Goal: Task Accomplishment & Management: Complete application form

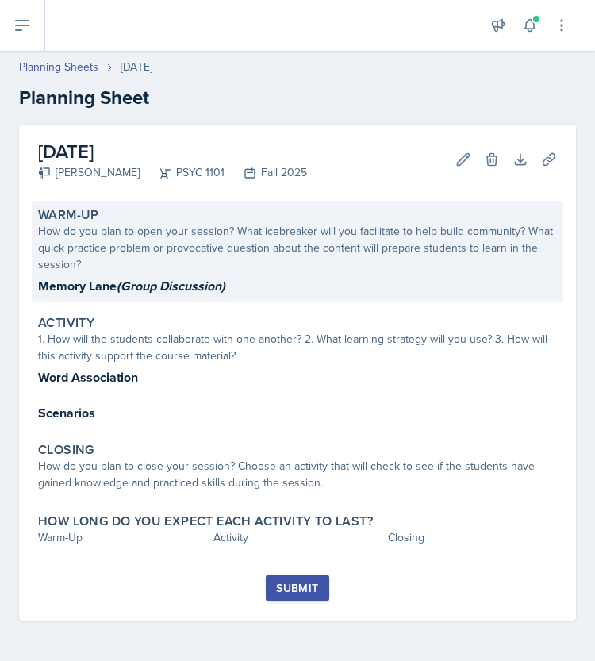
click at [183, 276] on p "Memory Lane (Group Discussion)" at bounding box center [297, 286] width 519 height 20
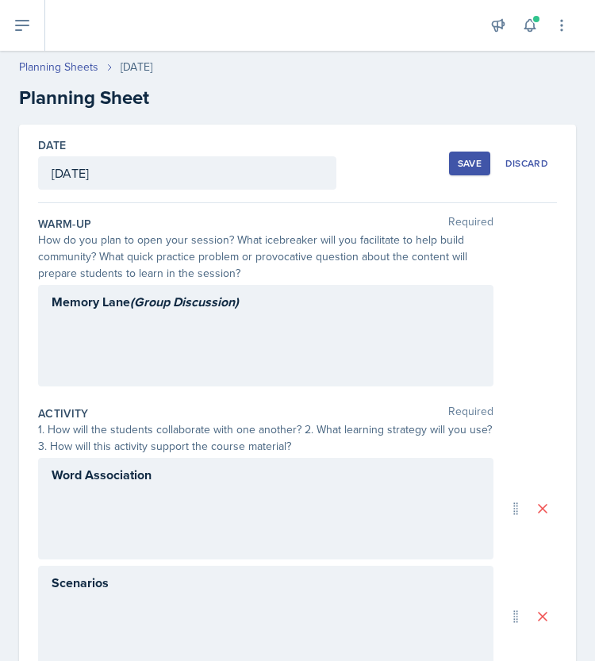
click at [233, 321] on div "Memory Lane (Group Discussion)" at bounding box center [265, 336] width 455 height 102
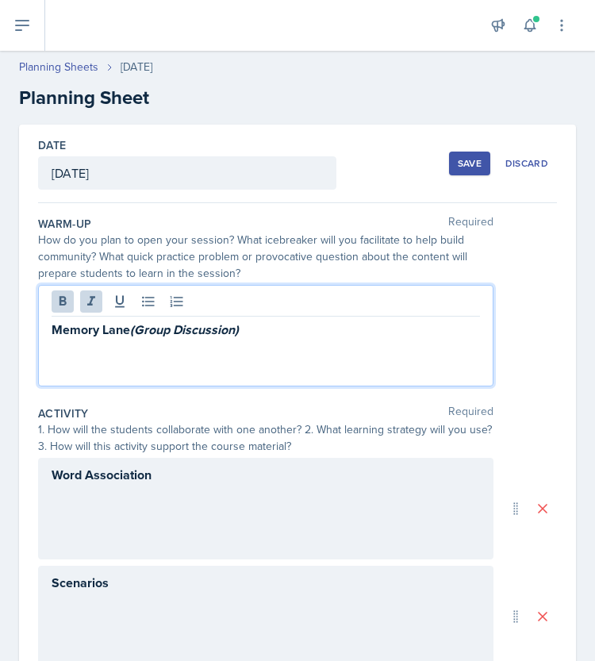
click at [281, 331] on p "Memory Lane (Group Discussion)" at bounding box center [266, 330] width 428 height 20
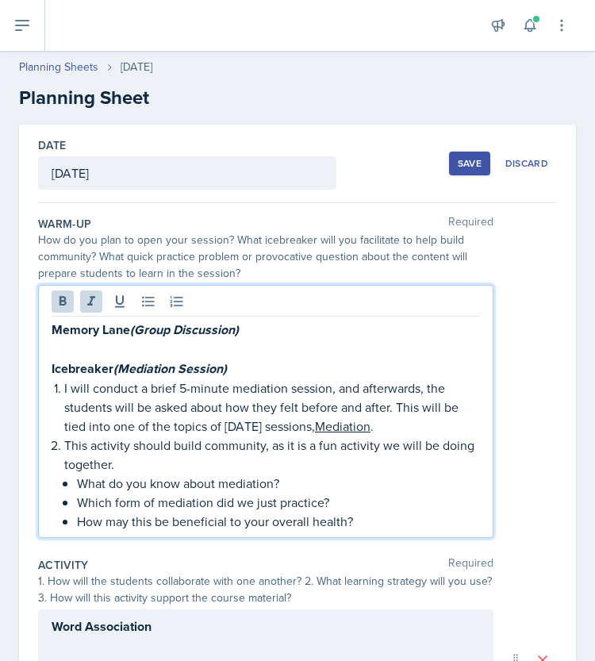
click at [148, 361] on em "(Mediation Session)" at bounding box center [169, 368] width 113 height 18
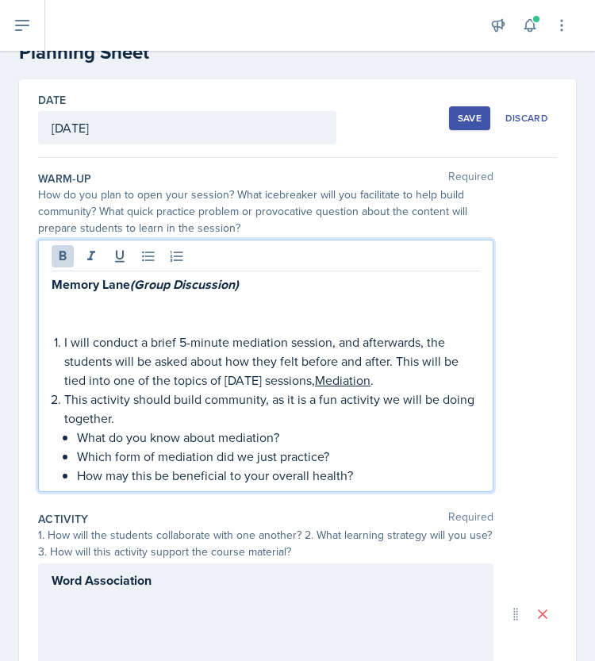
scroll to position [46, 0]
click at [64, 342] on li "I will conduct a brief 5-minute mediation session, and afterwards, the students…" at bounding box center [272, 360] width 416 height 57
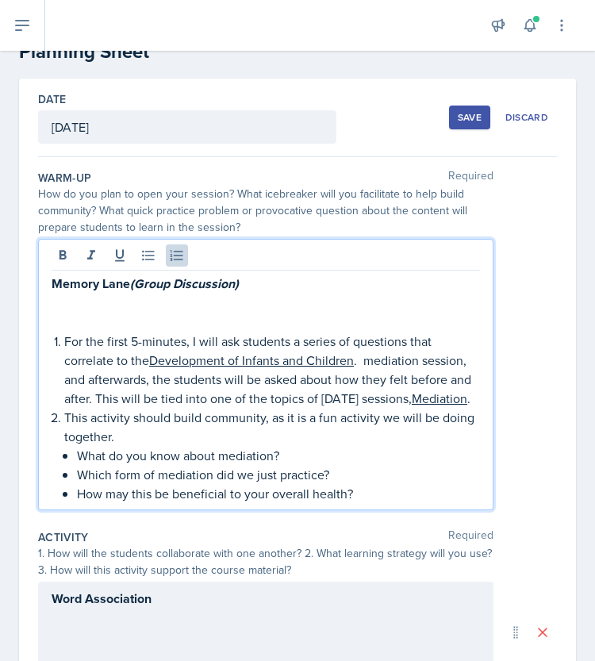
click at [361, 359] on p "For the first 5-minutes, I will ask students a series of questions that correla…" at bounding box center [272, 370] width 416 height 76
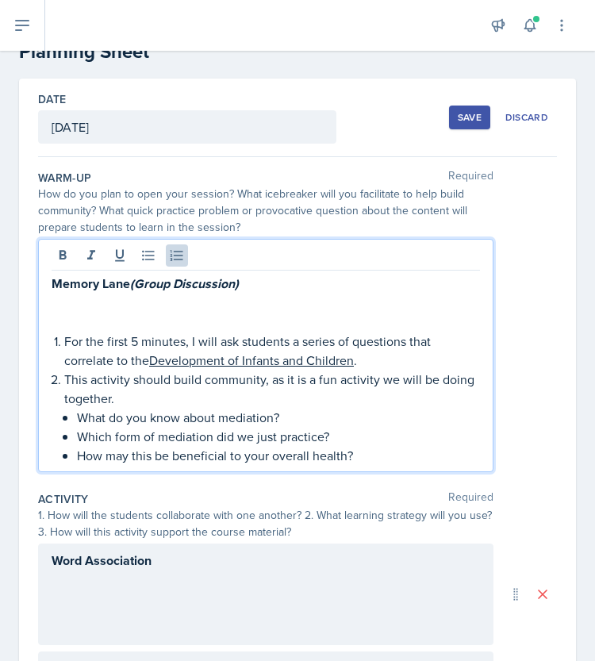
click at [135, 341] on p "For the first 5 minutes, I will ask students a series of questions that correla…" at bounding box center [272, 351] width 416 height 38
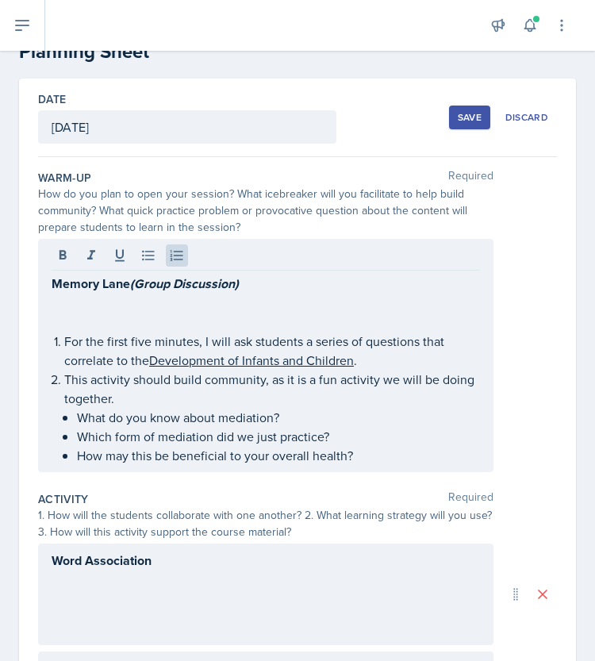
click at [173, 378] on p "This activity should build community, as it is a fun activity we will be doing …" at bounding box center [272, 389] width 416 height 38
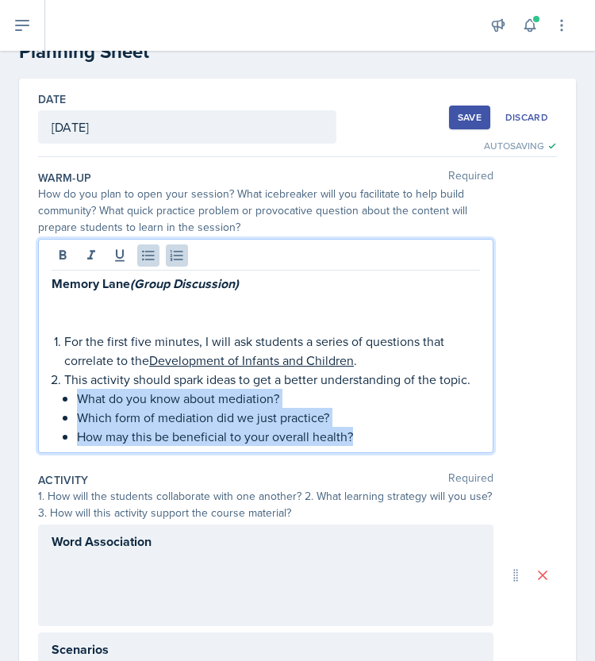
drag, startPoint x: 78, startPoint y: 413, endPoint x: 390, endPoint y: 499, distance: 323.4
click at [390, 499] on div "Warm-Up Required How do you plan to open your session? What icebreaker will you…" at bounding box center [297, 603] width 519 height 893
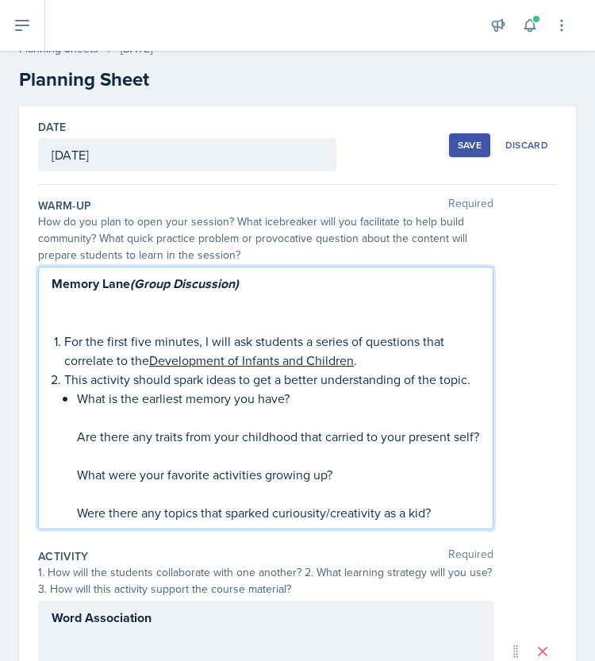
click at [75, 456] on li "This activity should spark ideas to get a better understanding of the topic. Wh…" at bounding box center [272, 446] width 416 height 152
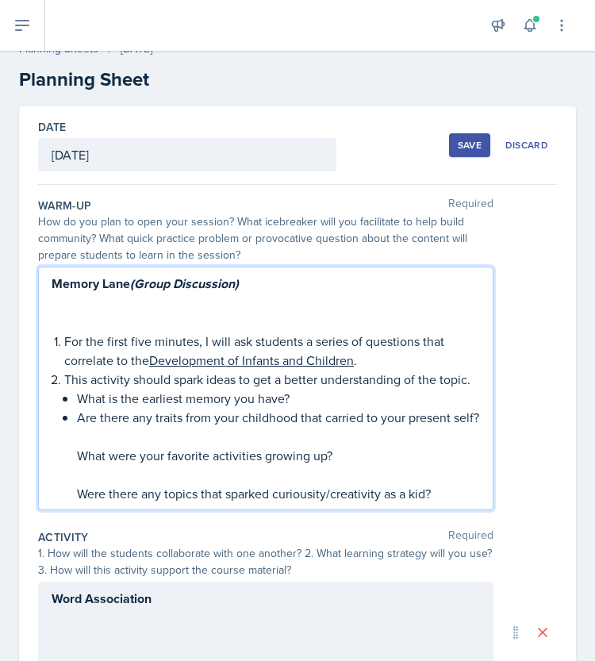
click at [76, 491] on li "This activity should spark ideas to get a better understanding of the topic. Wh…" at bounding box center [272, 436] width 416 height 133
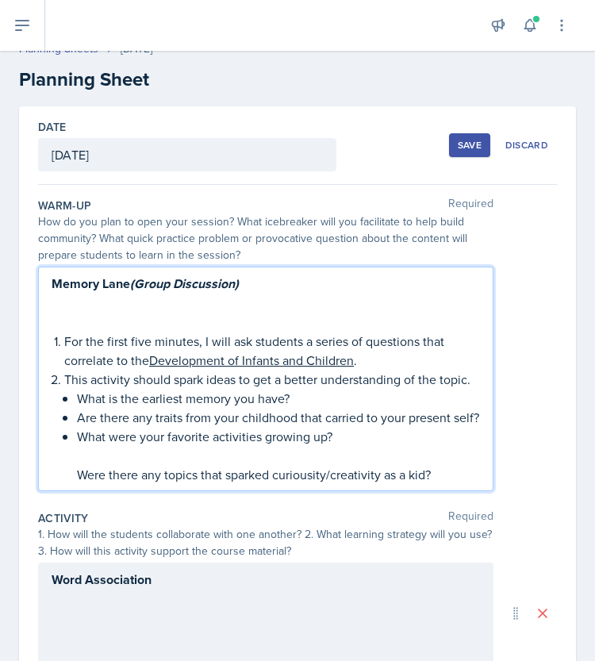
click at [73, 484] on li "This activity should spark ideas to get a better understanding of the topic. Wh…" at bounding box center [272, 427] width 416 height 114
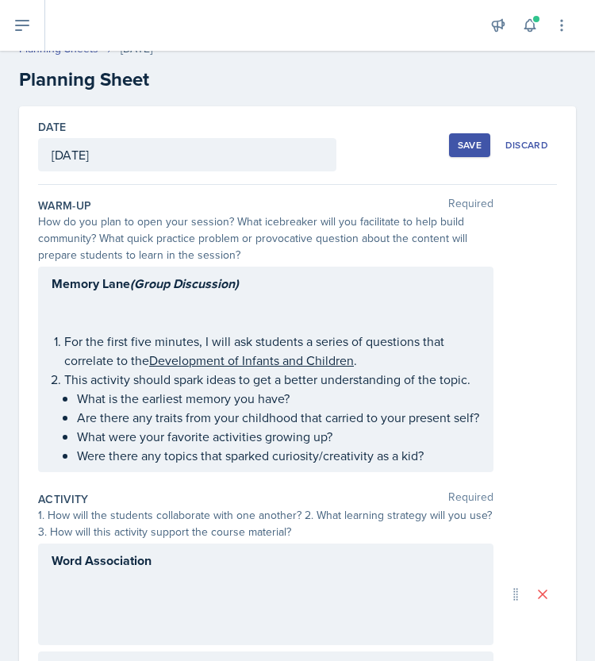
scroll to position [46, 0]
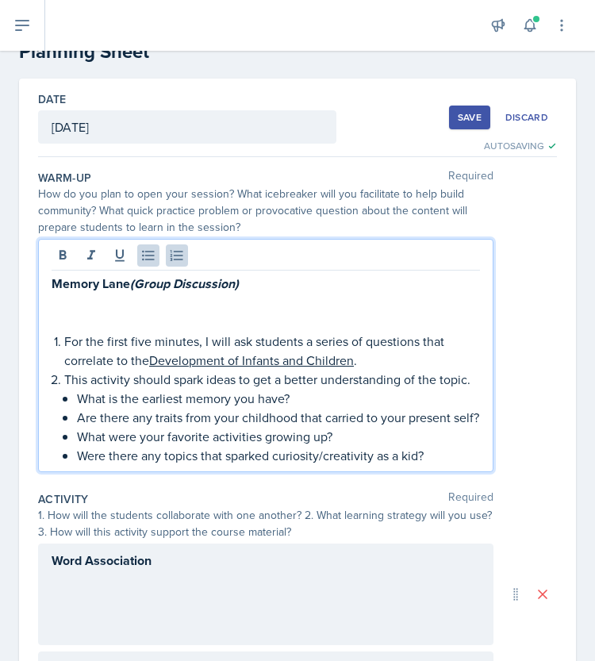
click at [540, 278] on div "Memory Lane (Group Discussion) For the first five minutes, I will ask students …" at bounding box center [297, 355] width 519 height 233
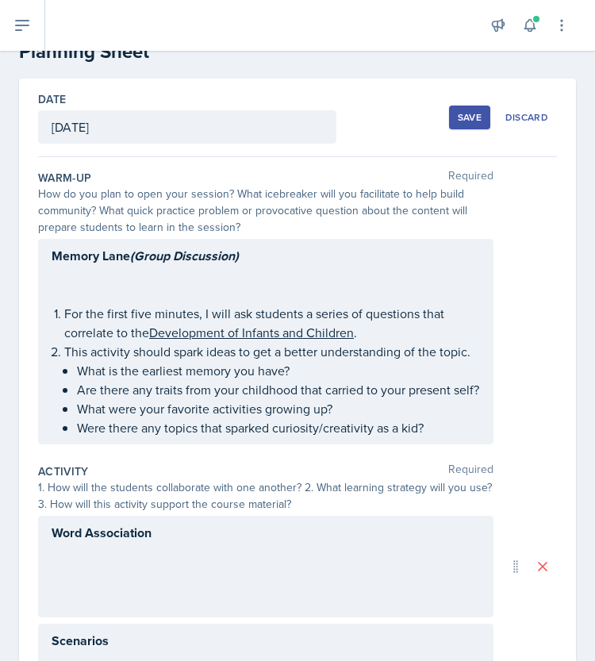
click at [106, 288] on div "Memory Lane (Group Discussion) For the first five minutes, I will ask students …" at bounding box center [266, 341] width 428 height 191
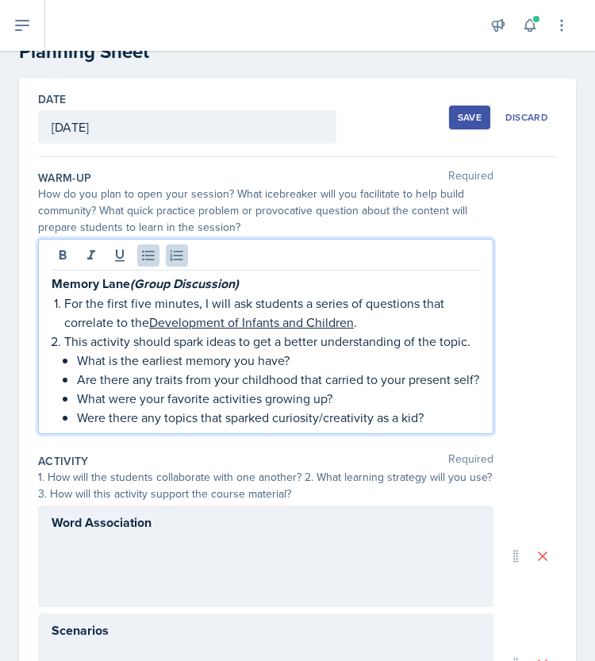
click at [427, 427] on p "Were there any topics that sparked curiosity/creativity as a kid?" at bounding box center [278, 417] width 403 height 19
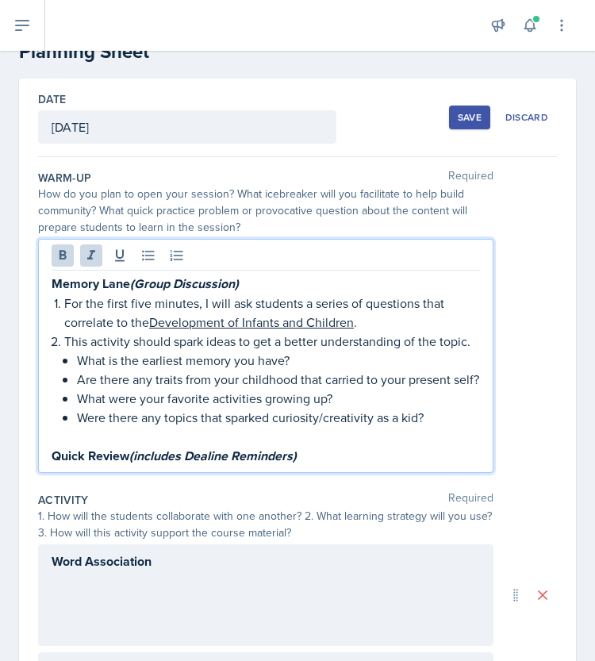
click at [209, 465] on em "(includes Dealine Reminders)" at bounding box center [212, 456] width 167 height 18
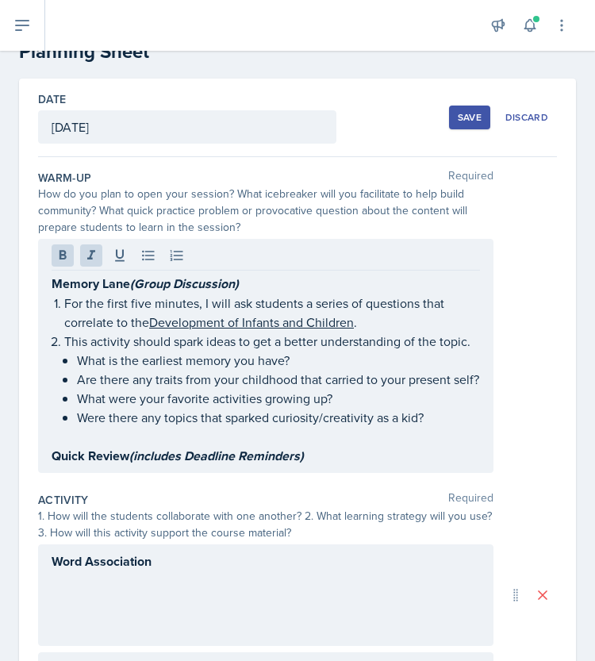
click at [347, 466] on p "Quick Review (includes Deadline Reminders)" at bounding box center [266, 456] width 428 height 20
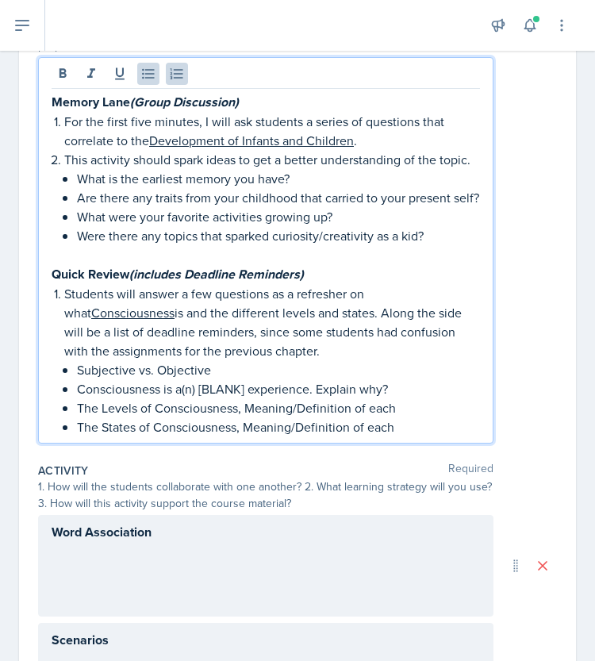
scroll to position [228, 0]
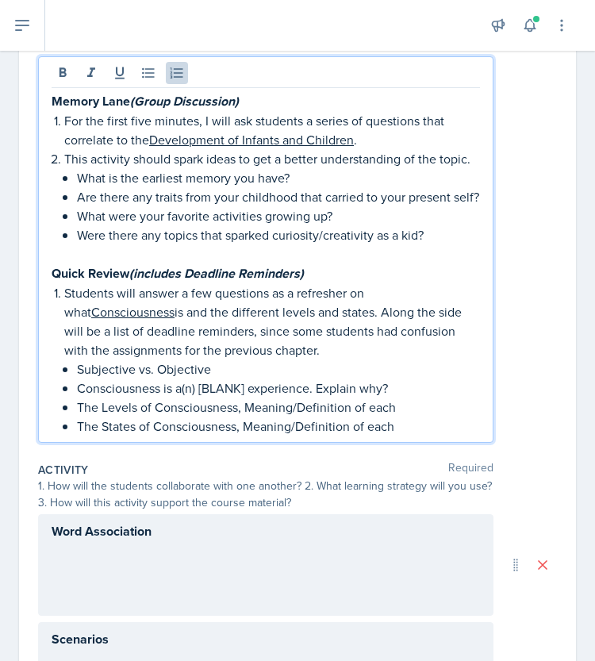
click at [113, 331] on p "Students will answer a few questions as a refresher on what Consciousness is an…" at bounding box center [272, 321] width 416 height 76
click at [140, 329] on p "Students will answer a few questions as a refresher on what Consciousness is an…" at bounding box center [272, 321] width 416 height 76
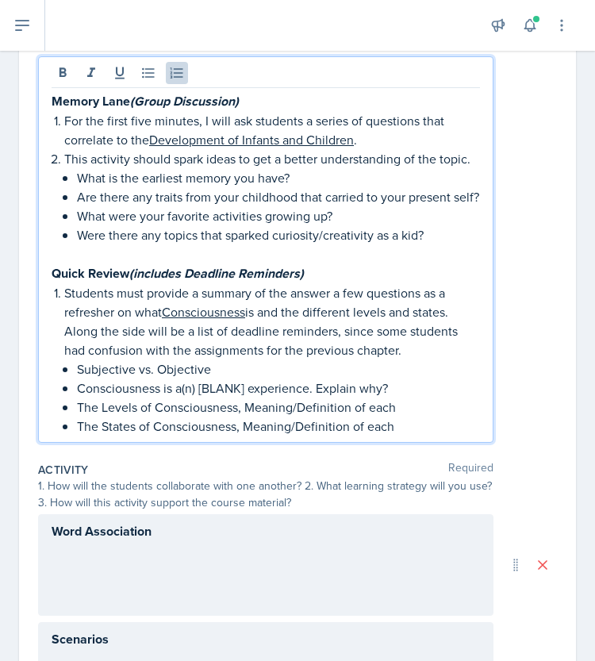
click at [288, 330] on p "Students must provide a summary of the answer a few questions as a refresher on…" at bounding box center [272, 321] width 416 height 76
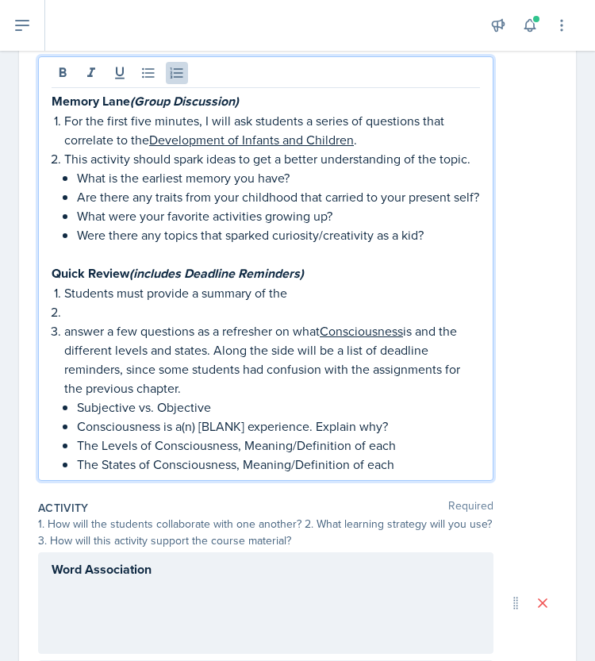
click at [300, 302] on p "Students must provide a summary of the" at bounding box center [272, 292] width 416 height 19
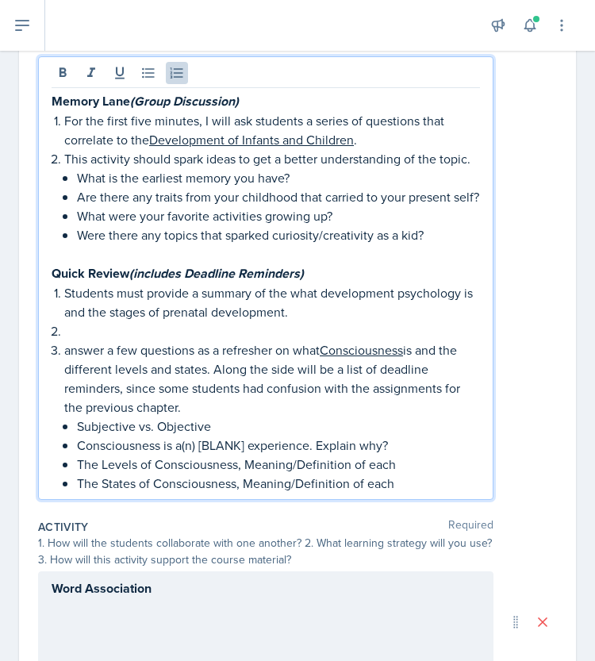
click at [121, 321] on p "Students must provide a summary of the what development psychology is and the s…" at bounding box center [272, 302] width 416 height 38
click at [305, 321] on p "Students must provide a summary of what developmental psychology is and the thr…" at bounding box center [272, 302] width 416 height 38
drag, startPoint x: 199, startPoint y: 445, endPoint x: 66, endPoint y: 391, distance: 143.8
click at [66, 391] on p "answer a few questions as a refresher on what Consciousness is and the differen…" at bounding box center [272, 378] width 416 height 76
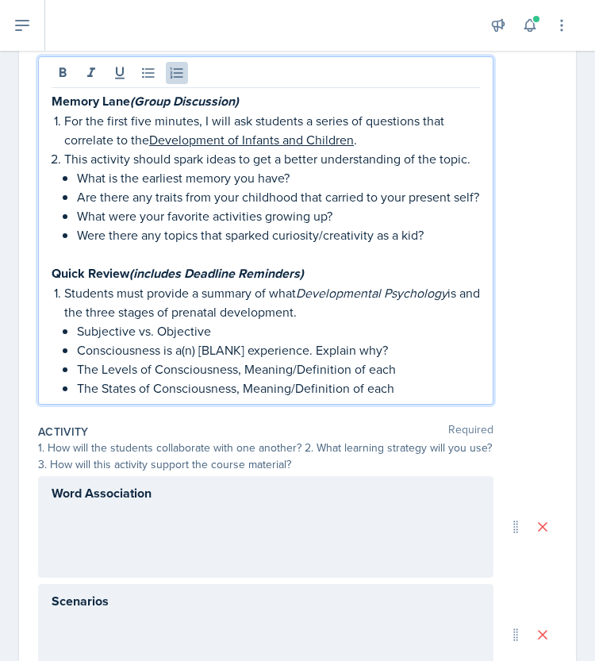
click at [148, 340] on p "Subjective vs. Objective" at bounding box center [278, 330] width 403 height 19
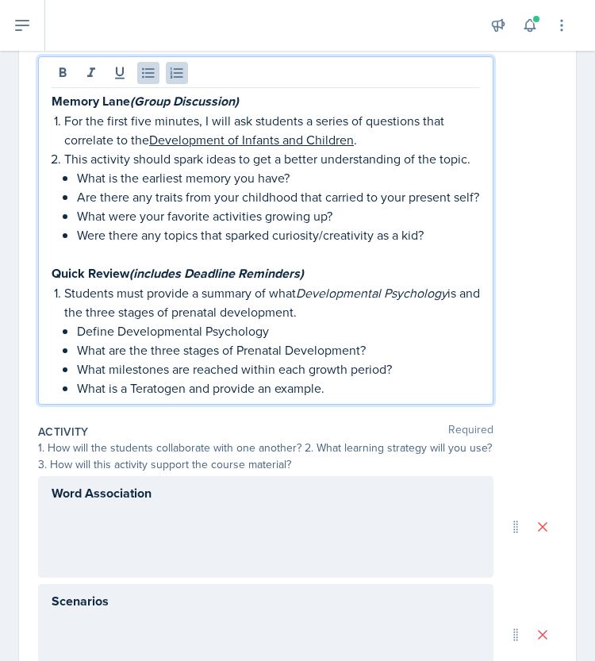
click at [206, 397] on p "What is a Teratogen and provide an example." at bounding box center [278, 387] width 403 height 19
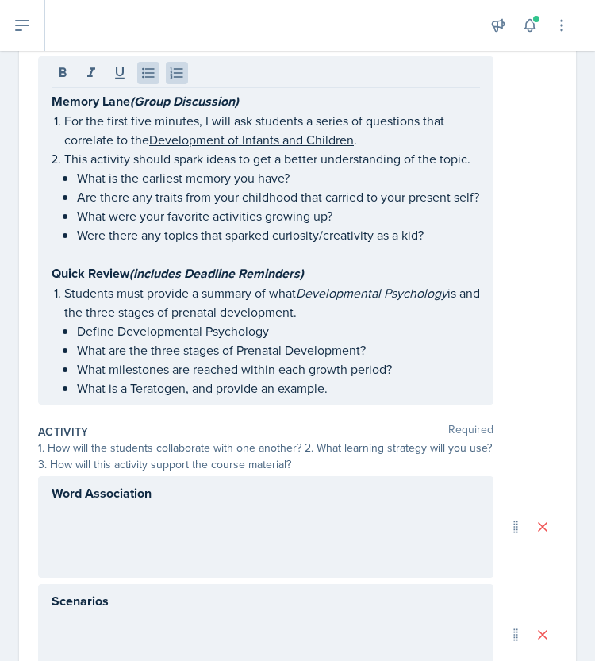
click at [530, 302] on div "Memory Lane (Group Discussion) For the first five minutes, I will ask students …" at bounding box center [297, 230] width 519 height 348
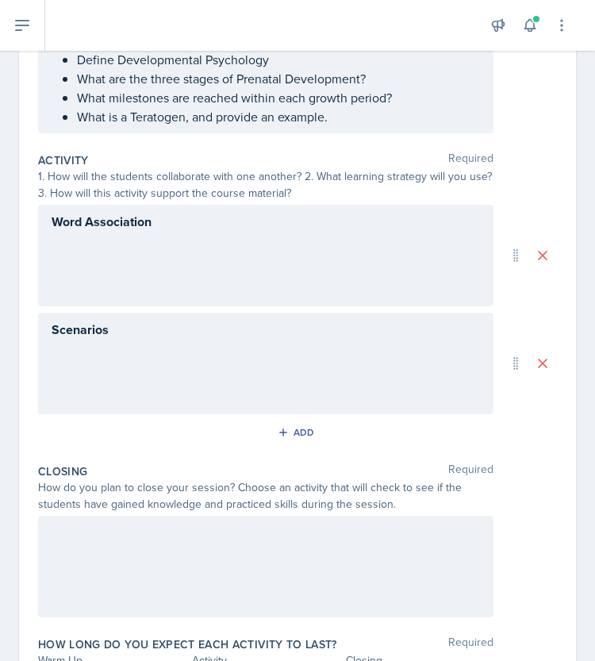
scroll to position [474, 0]
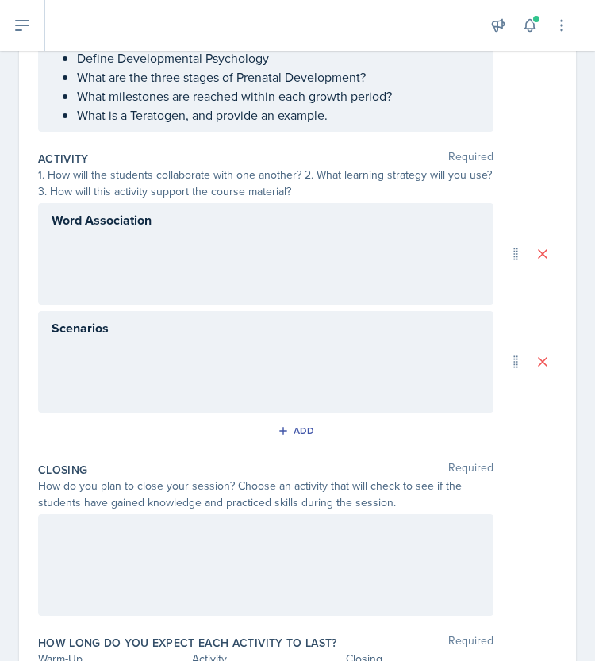
click at [175, 305] on div "Word Association" at bounding box center [265, 254] width 455 height 102
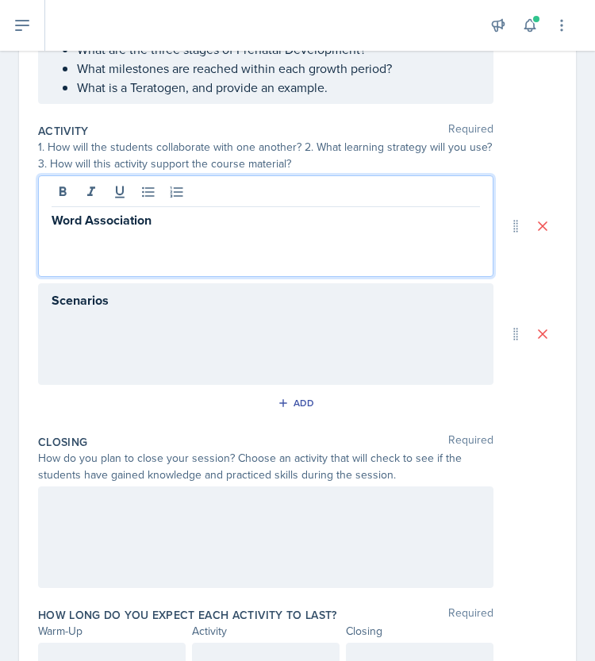
click at [211, 270] on div "Word Association" at bounding box center [265, 226] width 455 height 102
click at [177, 230] on p "Word Association" at bounding box center [266, 220] width 428 height 20
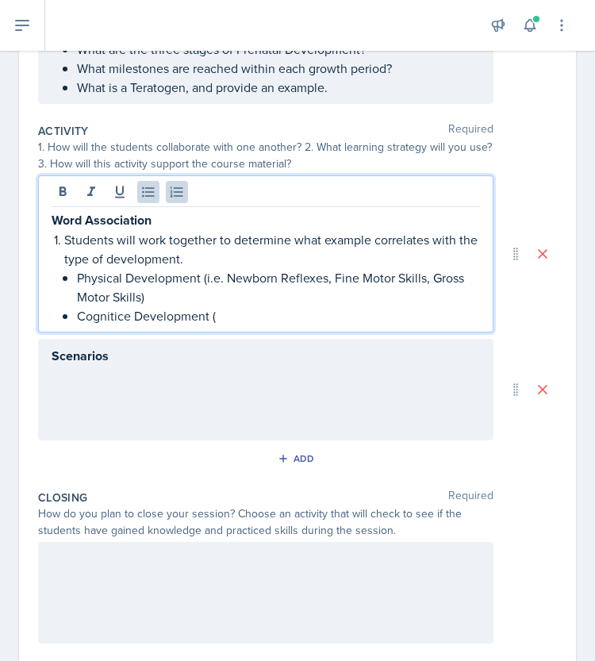
click at [128, 325] on p "Cognitice Development (" at bounding box center [278, 315] width 403 height 19
click at [228, 325] on p "Cognitive Development (" at bounding box center [278, 315] width 403 height 19
click at [217, 325] on p "Cognitive Development (Piaget Theory, Assimilation, Theory of Mind)" at bounding box center [278, 315] width 403 height 19
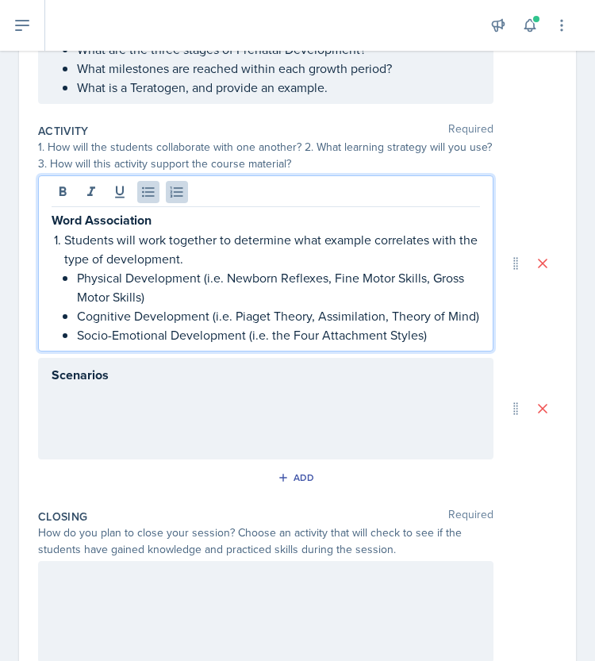
click at [218, 268] on p "Students will work together to determine what example correlates with the type …" at bounding box center [272, 249] width 416 height 38
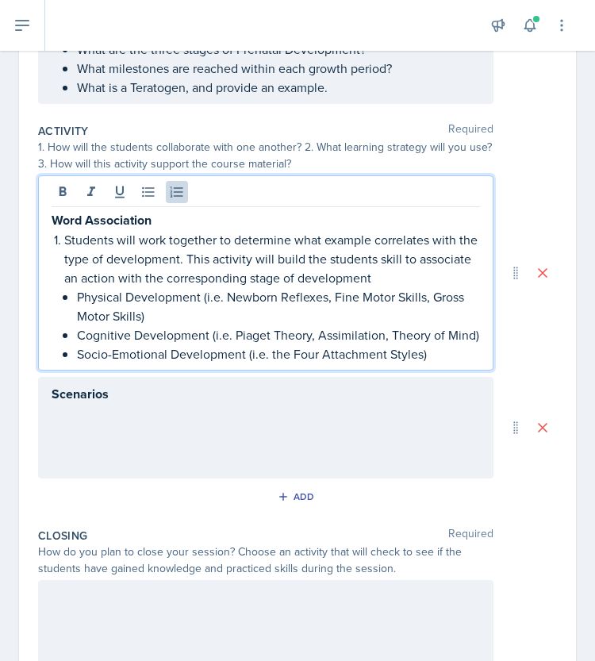
click at [317, 287] on p "Students will work together to determine what example correlates with the type …" at bounding box center [272, 258] width 416 height 57
click at [432, 287] on p "Students will work together to determine what example correlates with the type …" at bounding box center [272, 258] width 416 height 57
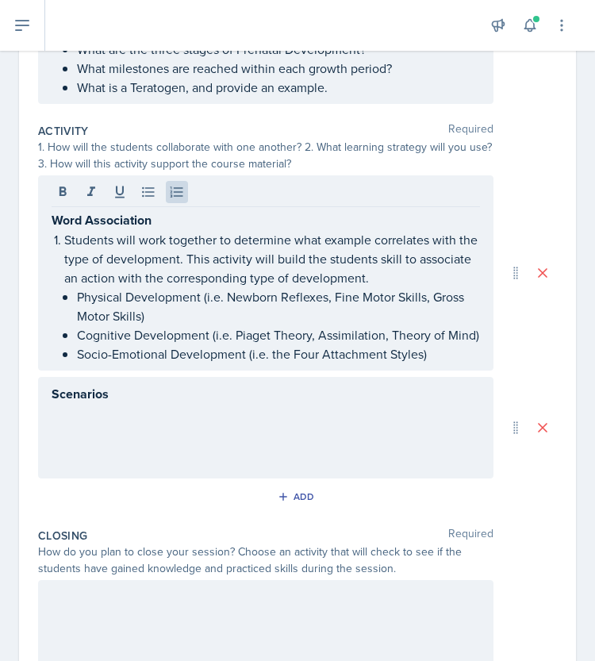
click at [125, 464] on div "Scenarios" at bounding box center [265, 428] width 455 height 102
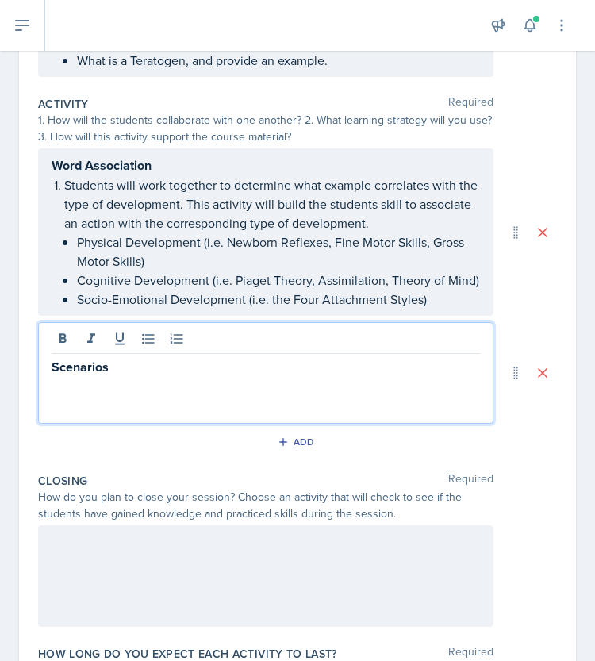
click at [137, 377] on p "Scenarios" at bounding box center [266, 367] width 428 height 20
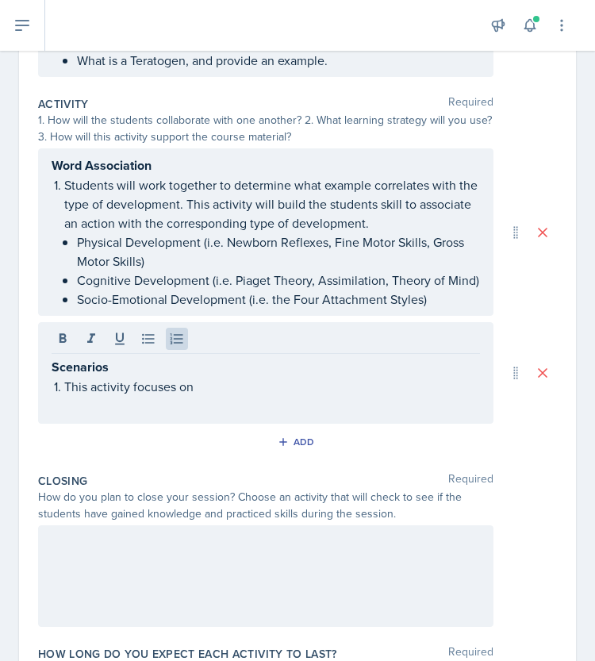
click at [203, 396] on p "This activity focuses on" at bounding box center [272, 386] width 416 height 19
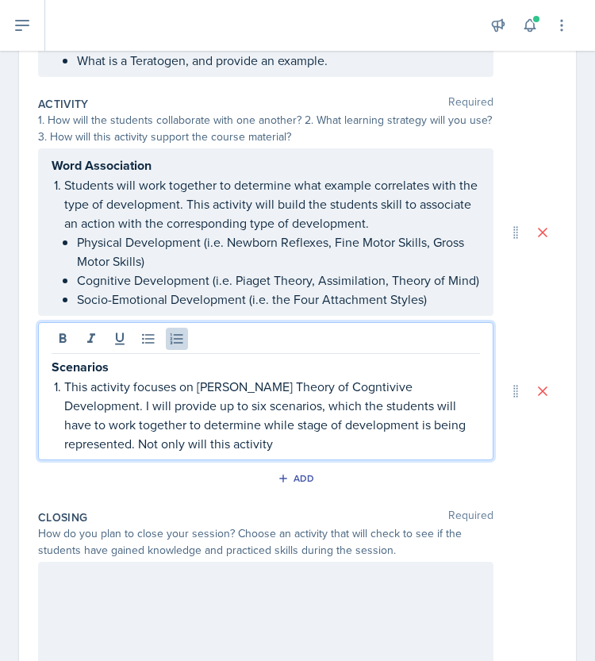
click at [138, 453] on p "This activity focuses on [PERSON_NAME] Theory of Cogntivive Development. I will…" at bounding box center [272, 415] width 416 height 76
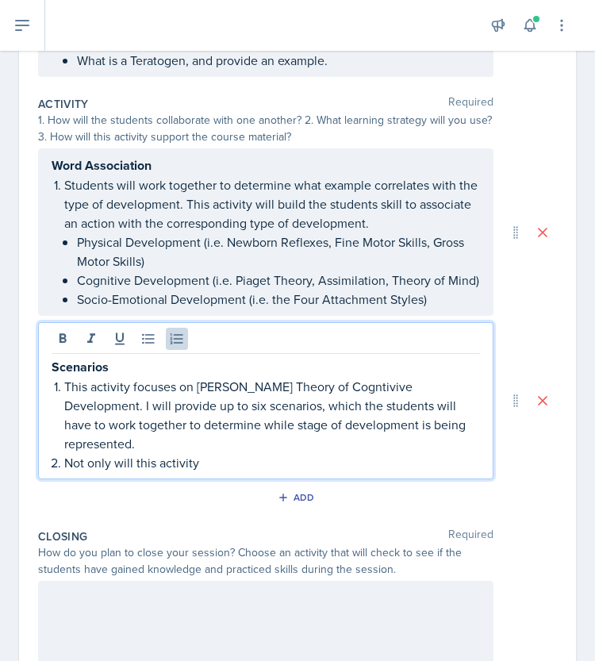
click at [209, 472] on p "Not only will this activity" at bounding box center [272, 462] width 416 height 19
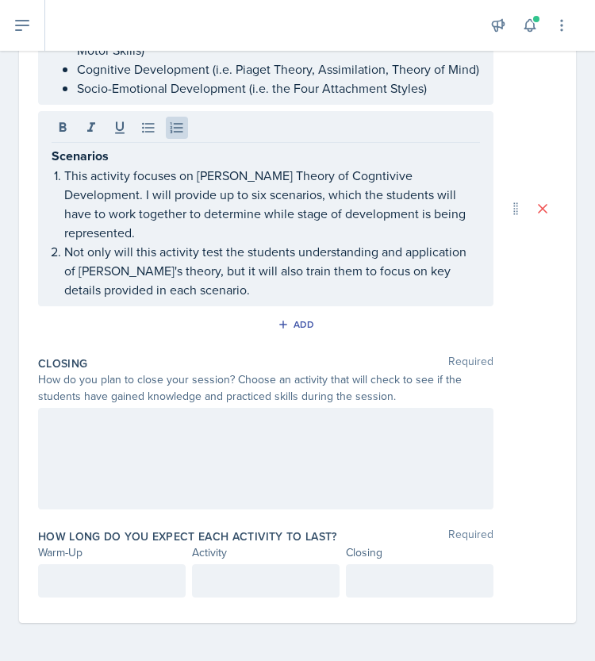
scroll to position [792, 0]
click at [288, 459] on div at bounding box center [265, 459] width 455 height 102
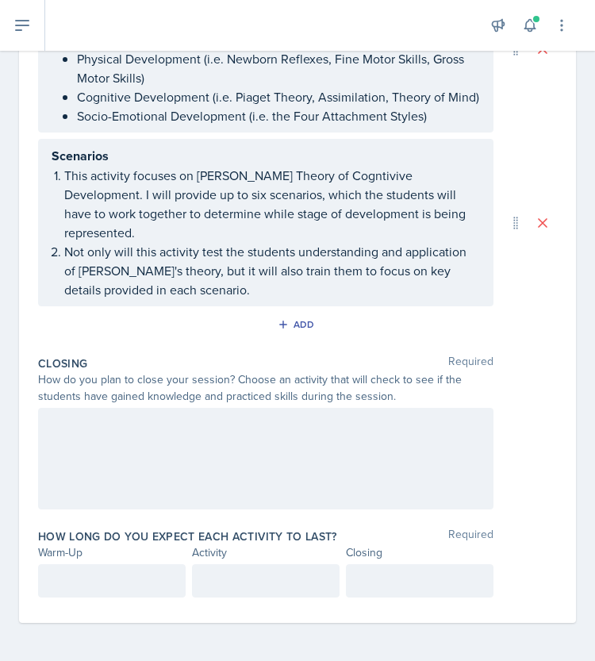
scroll to position [764, 0]
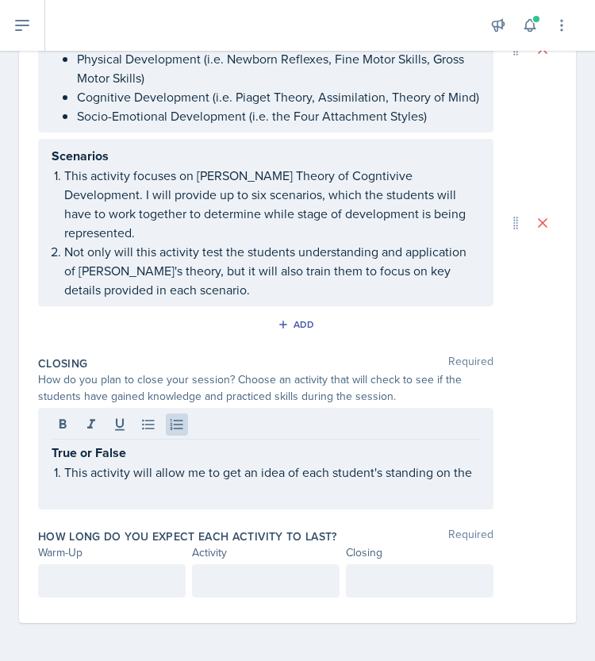
click at [297, 507] on div "True or False This activity will allow me to get an idea of each student's stan…" at bounding box center [265, 459] width 455 height 102
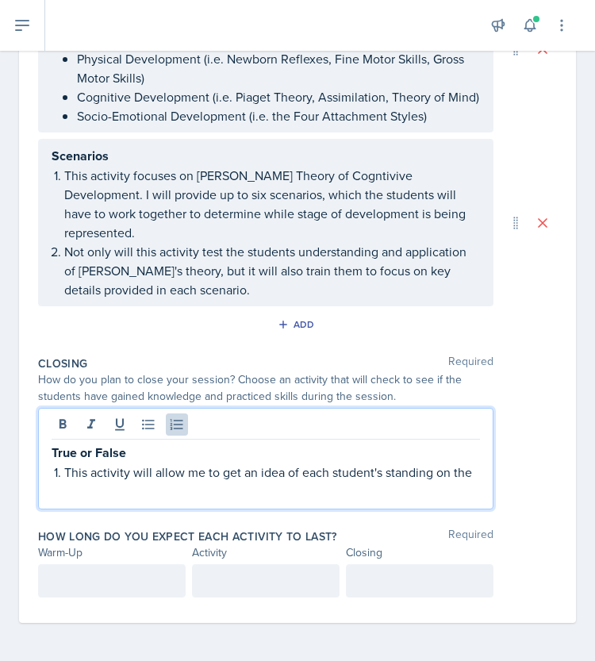
click at [259, 482] on p "This activity will allow me to get an idea of each student's standing on the" at bounding box center [272, 472] width 416 height 19
click at [132, 591] on div at bounding box center [112, 580] width 148 height 33
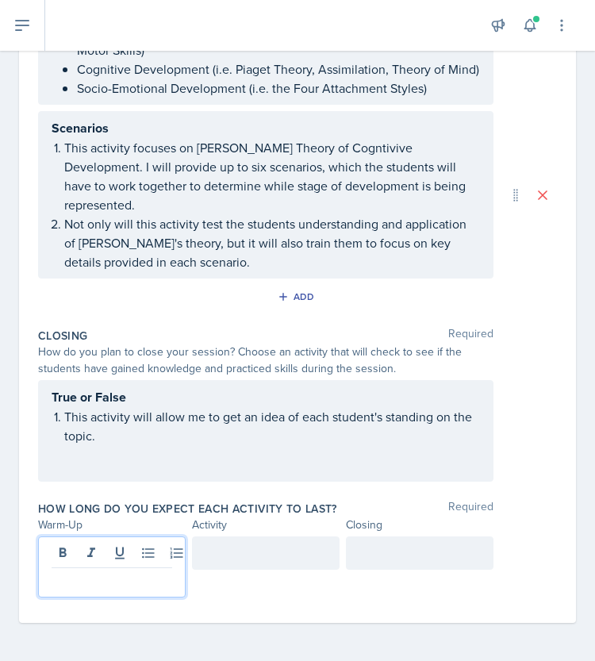
scroll to position [792, 0]
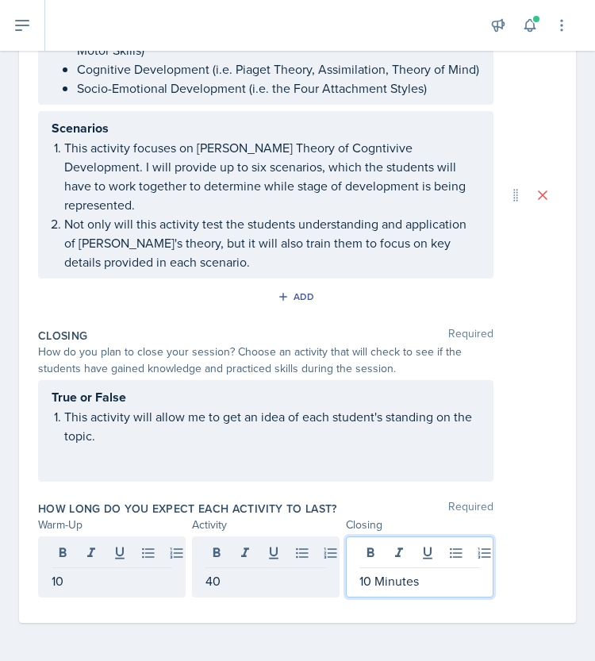
click at [227, 582] on p "40" at bounding box center [265, 580] width 121 height 19
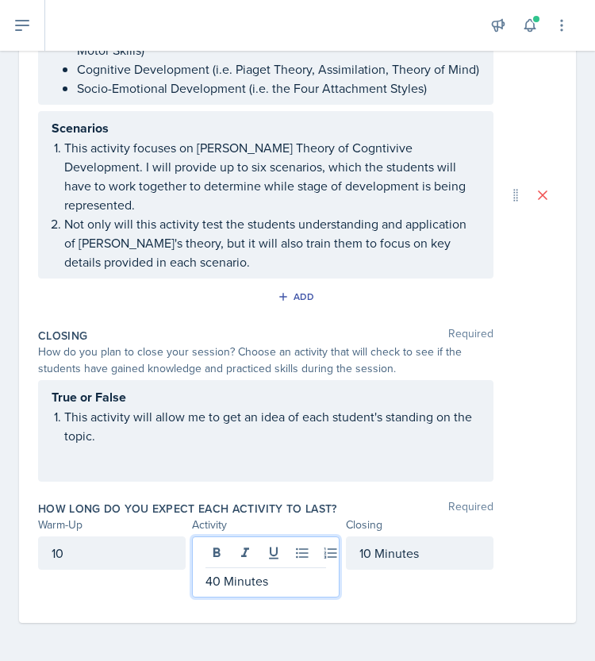
click at [116, 559] on div "10" at bounding box center [112, 552] width 148 height 33
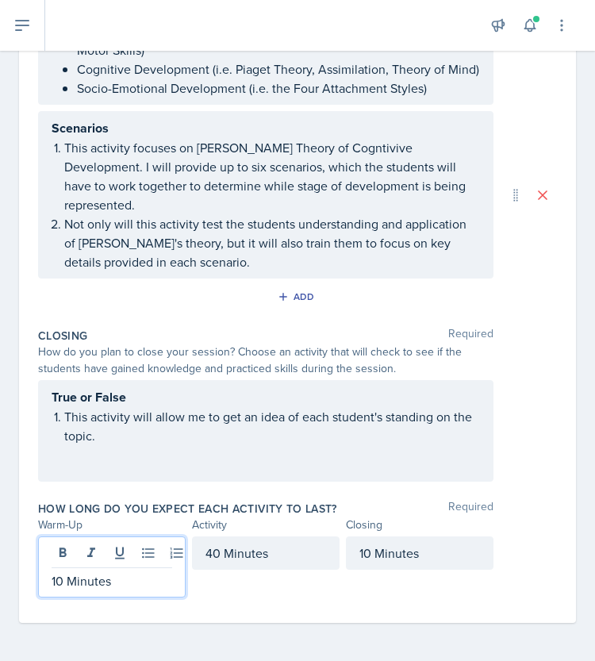
click at [186, 634] on div "Date [DATE] [DATE] 31 1 2 3 4 5 6 7 8 9 10 11 12 13 14 15 16 17 18 19 20 21 22 …" at bounding box center [297, 23] width 595 height 1276
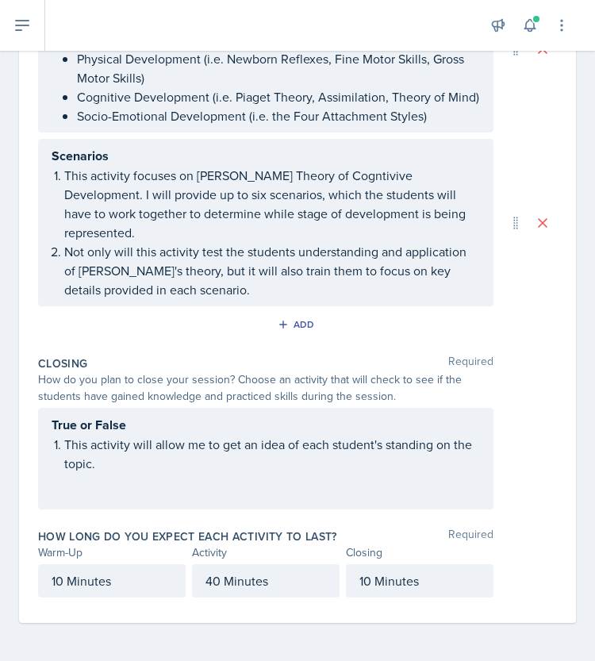
scroll to position [764, 0]
click at [509, 343] on div "Add" at bounding box center [297, 328] width 519 height 30
click at [335, 496] on div "True or False This activity will allow me to get an idea of each student's stan…" at bounding box center [265, 459] width 455 height 102
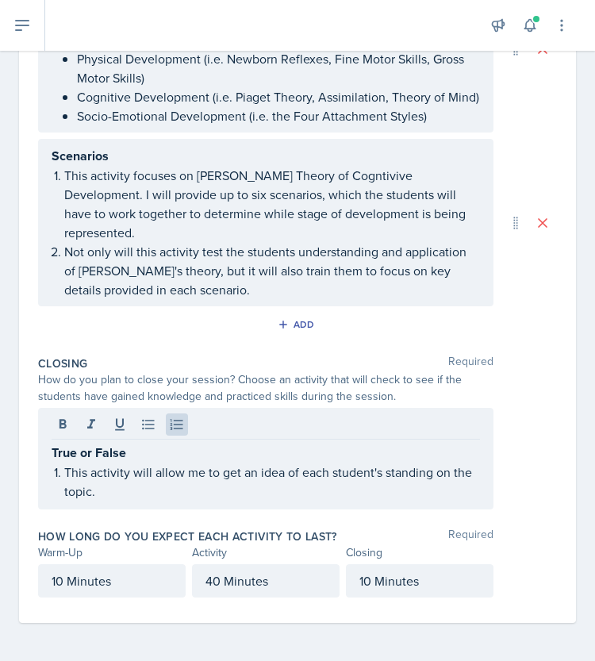
click at [175, 497] on p "This activity will allow me to get an idea of each student's standing on the to…" at bounding box center [272, 482] width 416 height 38
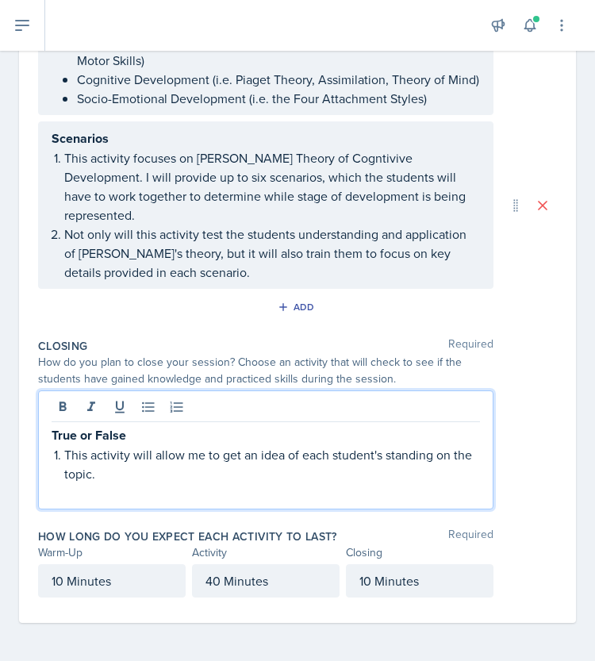
scroll to position [792, 0]
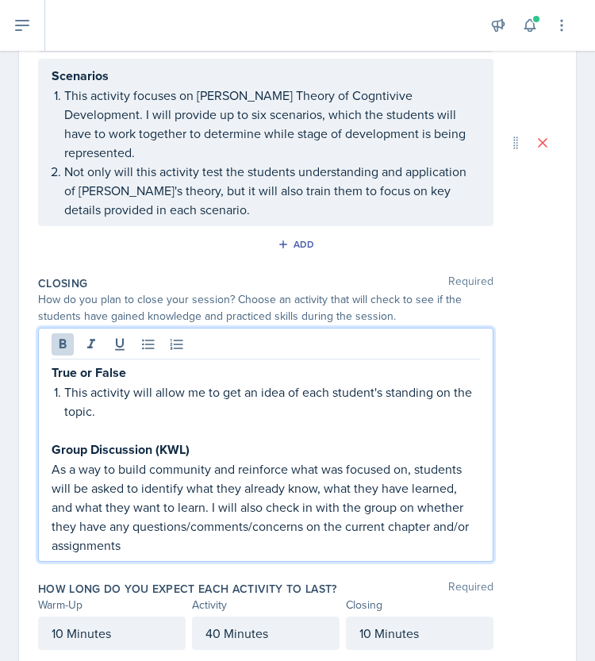
click at [159, 459] on strong "Group Discussion (KWL)" at bounding box center [121, 449] width 138 height 18
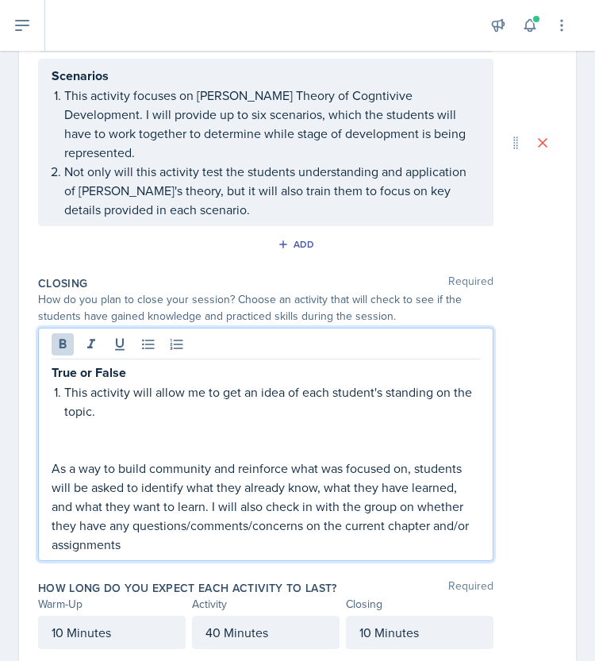
click at [76, 420] on p "This activity will allow me to get an idea of each student's standing on the to…" at bounding box center [272, 401] width 416 height 38
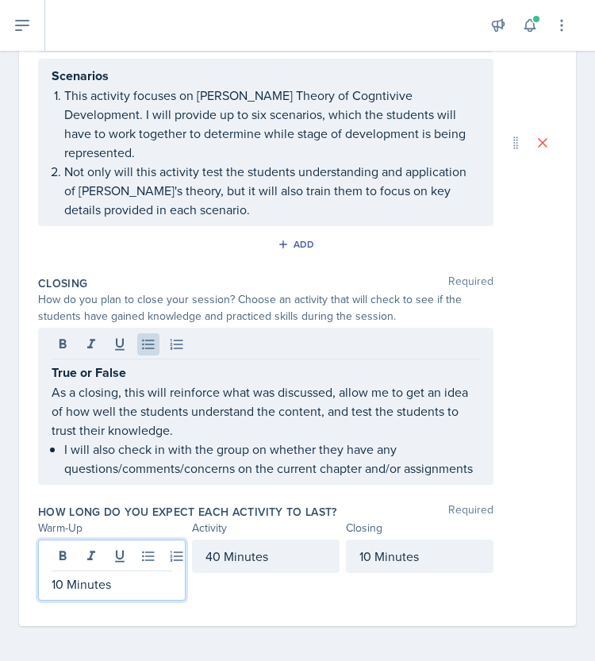
click at [159, 478] on p "I will also check in with the group on whether they have any questions/comments…" at bounding box center [272, 459] width 416 height 38
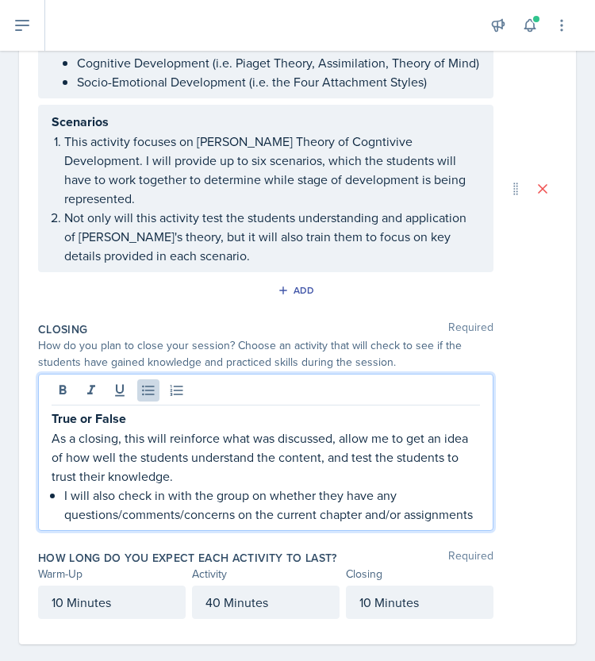
scroll to position [745, 0]
click at [60, 524] on div "True or False As a closing, this will reinforce what was discussed, allow me to…" at bounding box center [266, 466] width 428 height 115
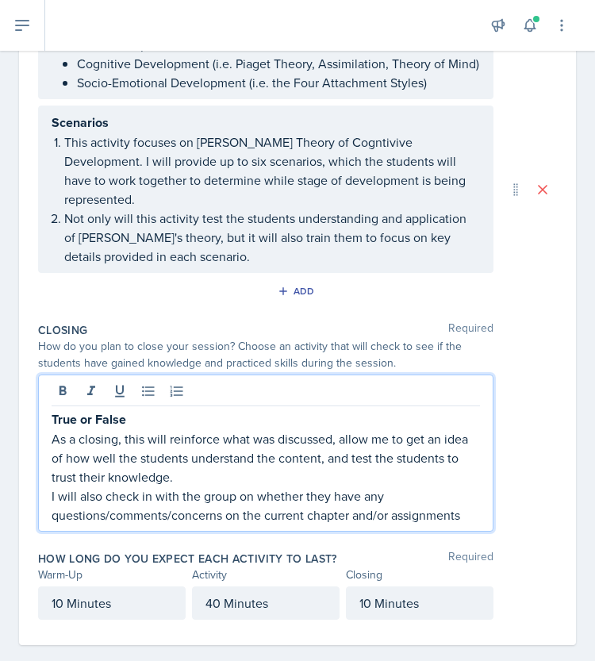
scroll to position [775, 0]
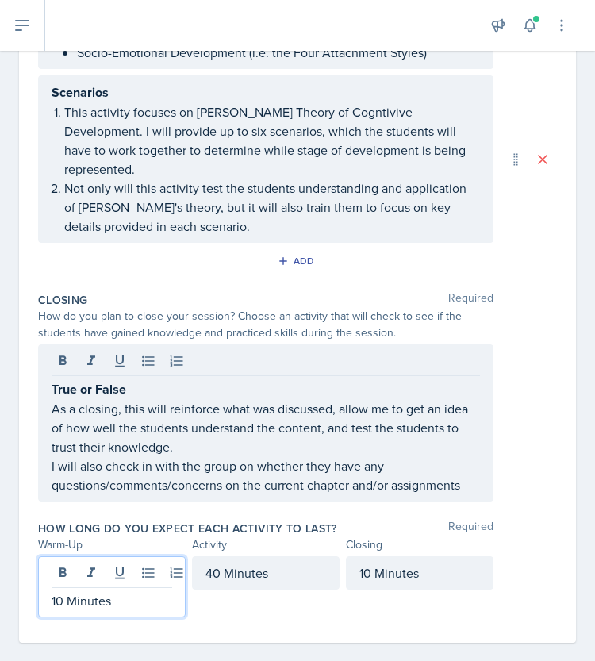
click at [46, 501] on div "True or False As a closing, this will reinforce what was discussed, allow me to…" at bounding box center [265, 422] width 455 height 157
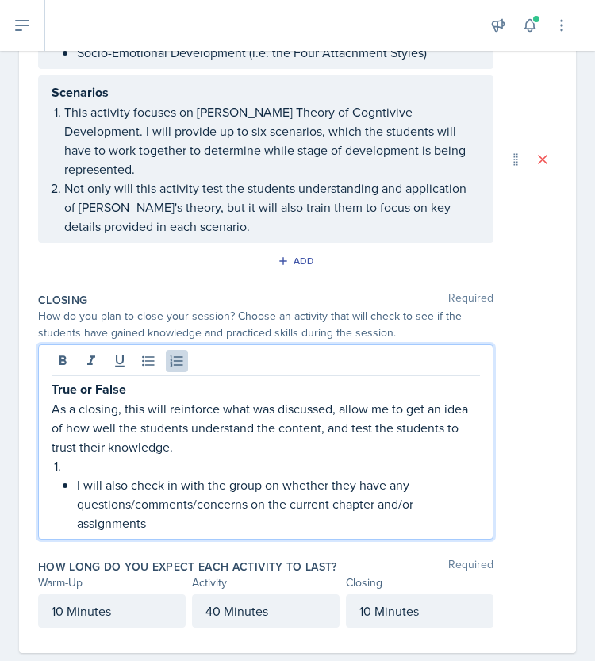
click at [100, 475] on p at bounding box center [272, 465] width 416 height 19
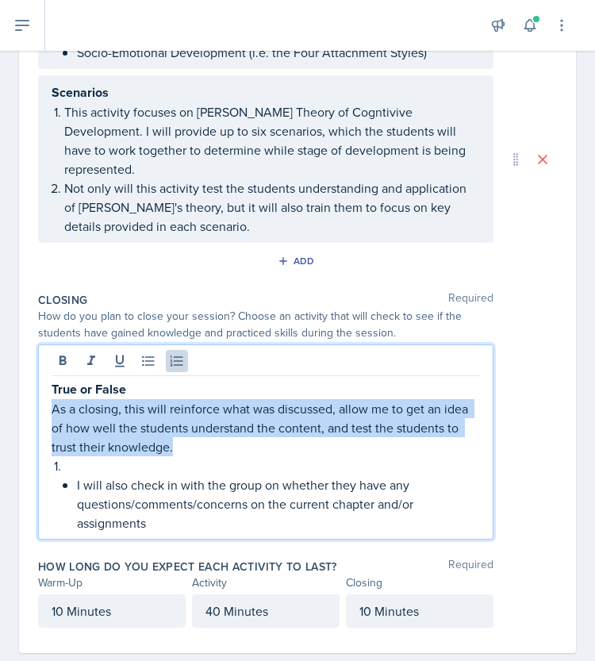
click at [79, 475] on p at bounding box center [272, 465] width 416 height 19
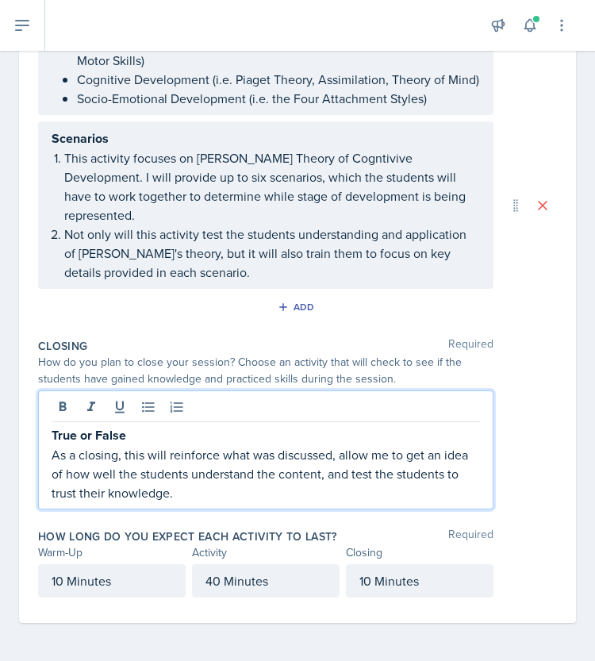
click at [530, 387] on div "How do you plan to close your session? Choose an activity that will check to se…" at bounding box center [297, 370] width 519 height 33
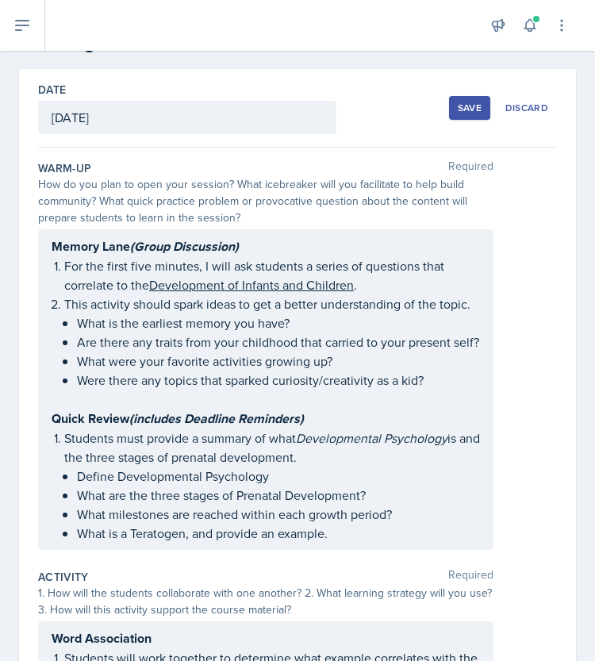
scroll to position [0, 0]
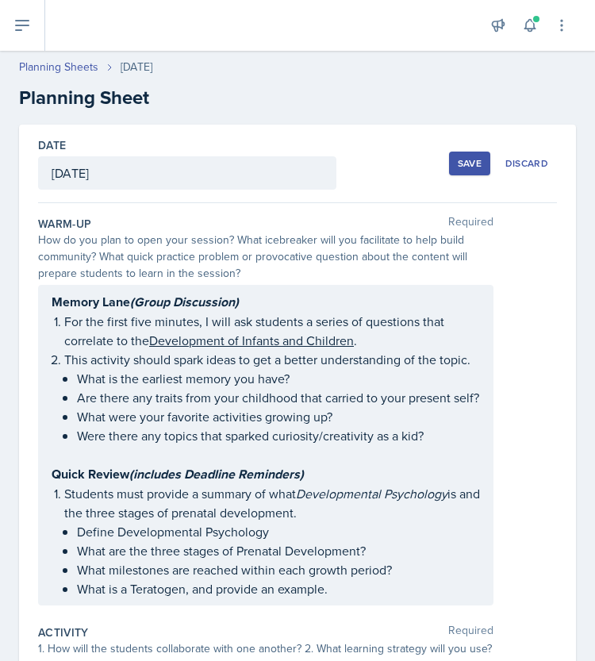
click at [462, 172] on button "Save" at bounding box center [469, 164] width 41 height 24
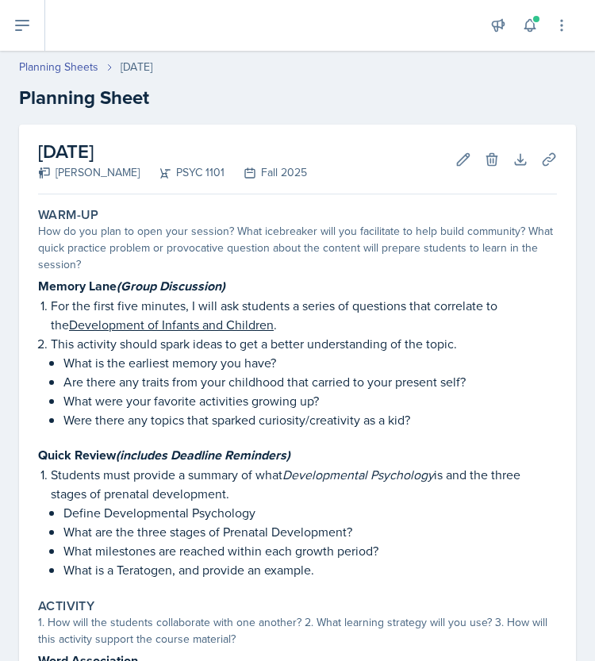
click at [491, 101] on h2 "Planning Sheet" at bounding box center [297, 97] width 557 height 29
click at [76, 69] on link "Planning Sheets" at bounding box center [58, 67] width 79 height 17
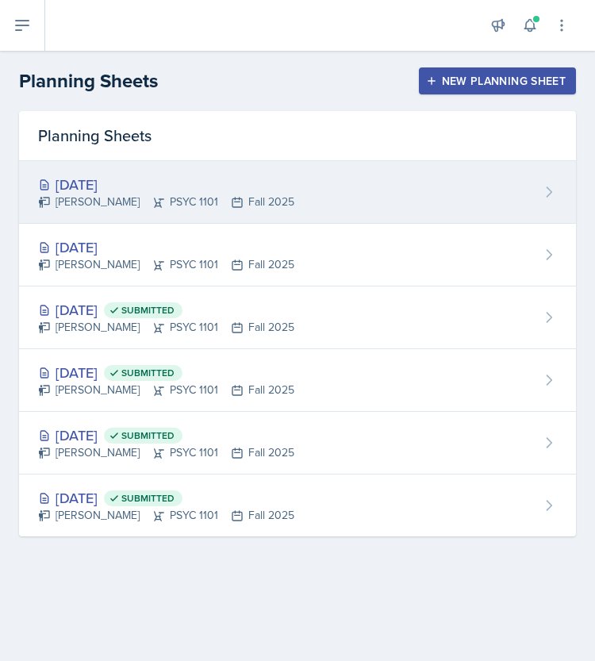
click at [214, 204] on div "[PERSON_NAME] PSYC 1101 Fall 2025" at bounding box center [166, 202] width 256 height 17
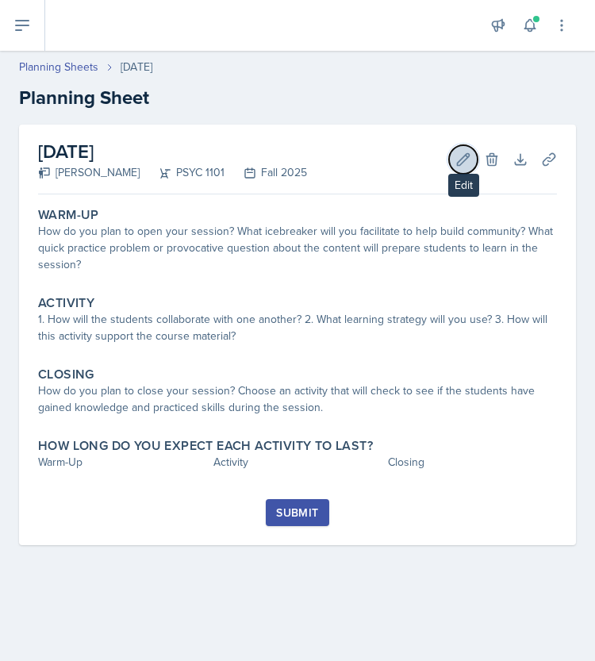
click at [465, 158] on icon at bounding box center [463, 160] width 16 height 16
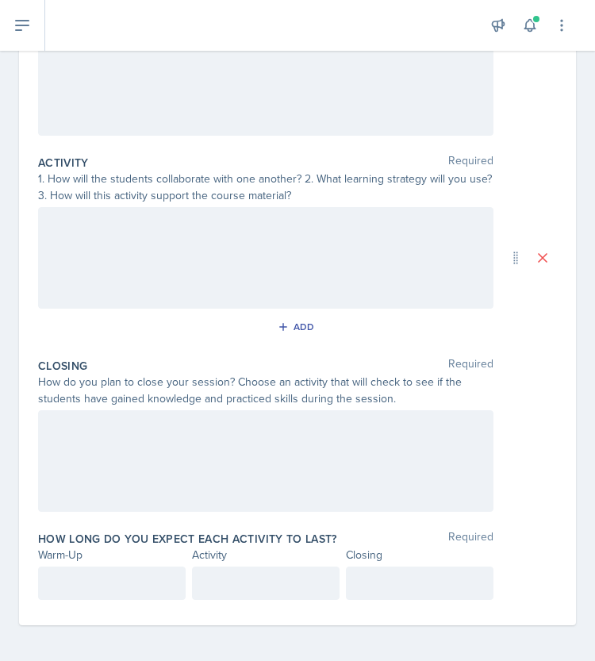
click at [109, 578] on p at bounding box center [112, 583] width 121 height 19
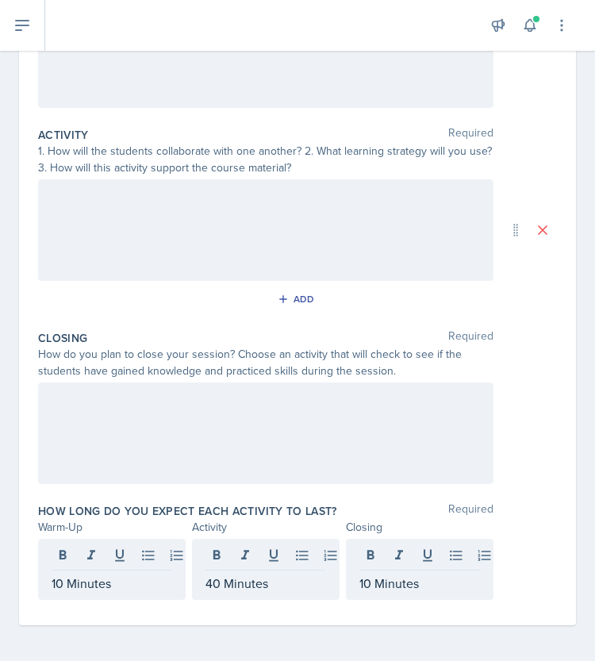
click at [496, 456] on div at bounding box center [297, 433] width 519 height 102
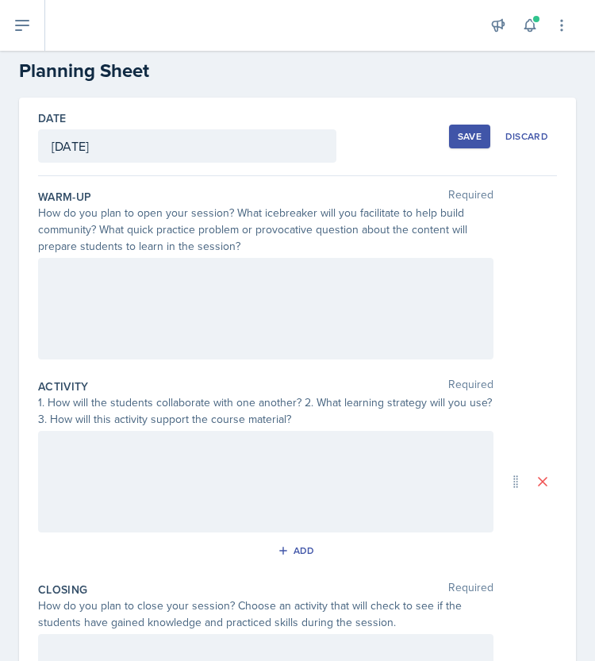
scroll to position [0, 0]
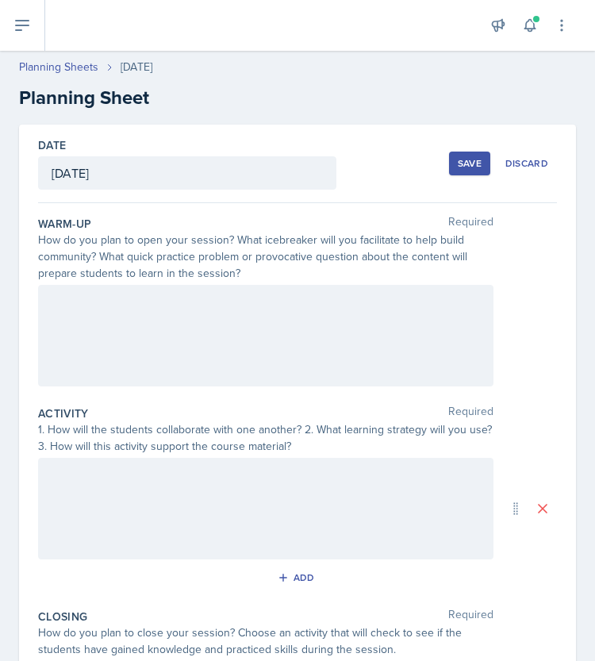
click at [267, 321] on div at bounding box center [265, 336] width 455 height 102
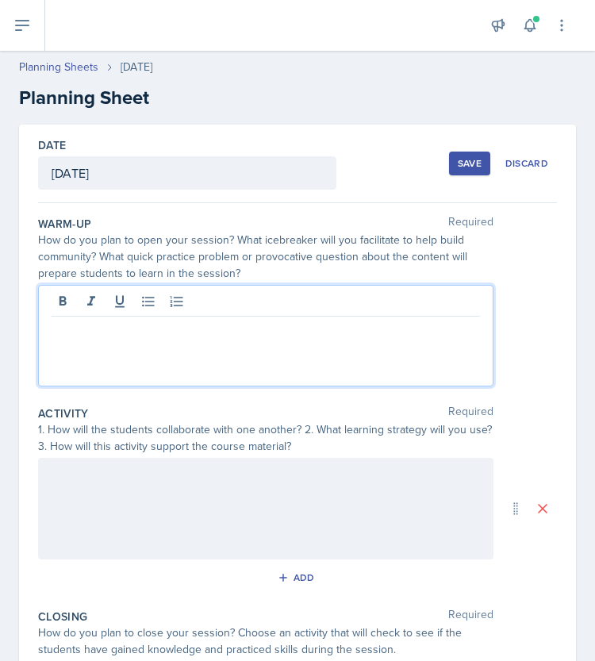
click at [166, 514] on div at bounding box center [265, 509] width 455 height 102
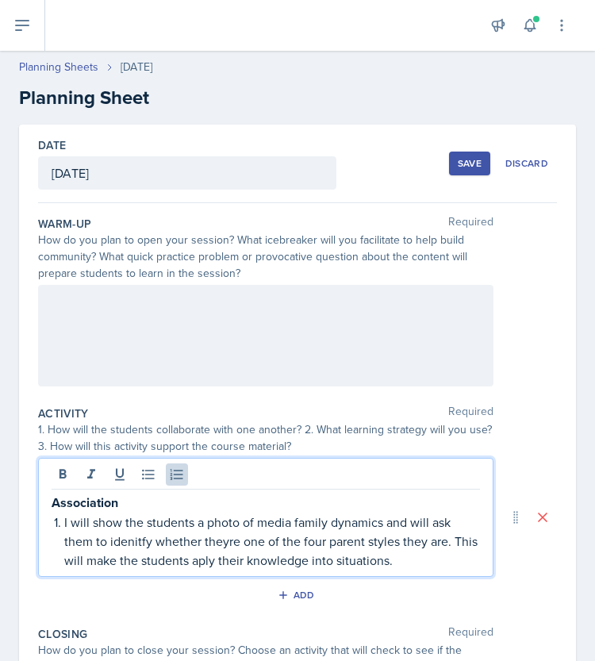
click at [347, 340] on div at bounding box center [265, 336] width 455 height 102
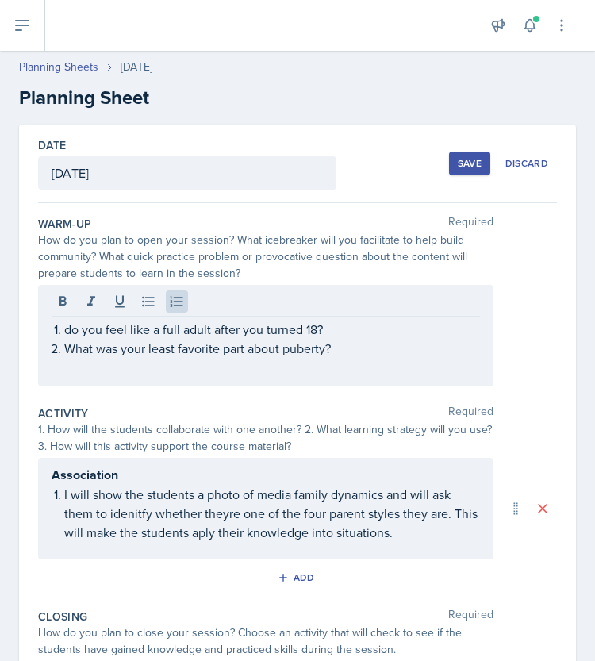
scroll to position [251, 0]
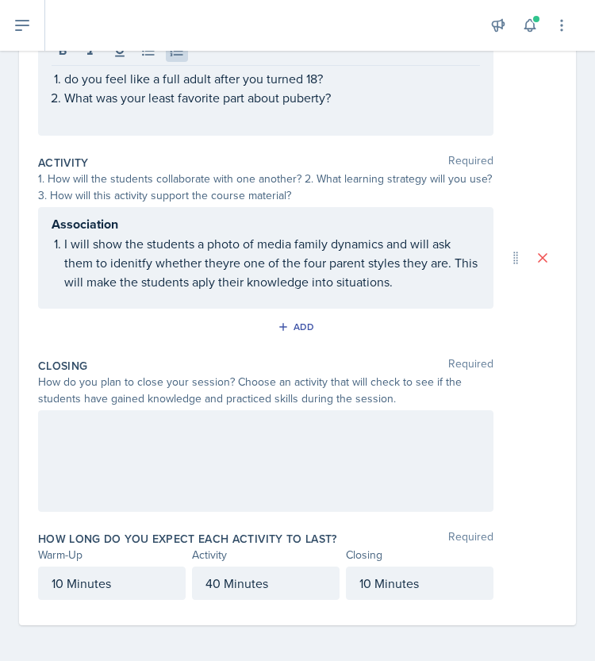
click at [343, 440] on div at bounding box center [265, 461] width 455 height 102
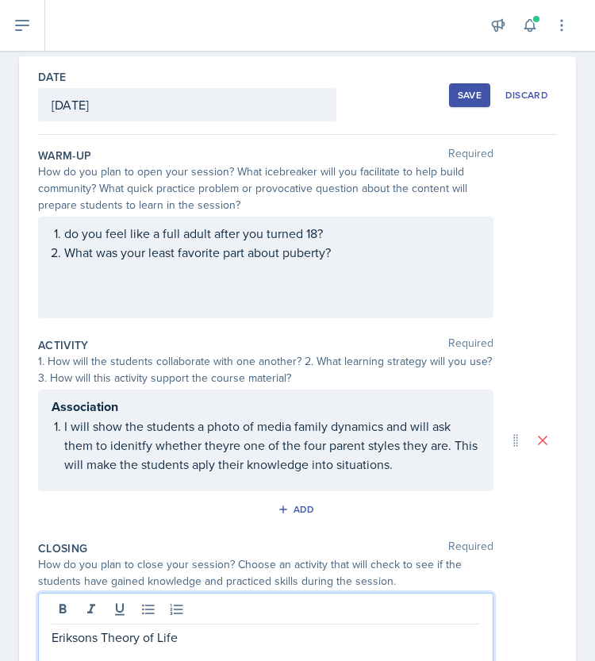
click at [375, 252] on p "What was your least favorite part about puberty?" at bounding box center [272, 252] width 416 height 19
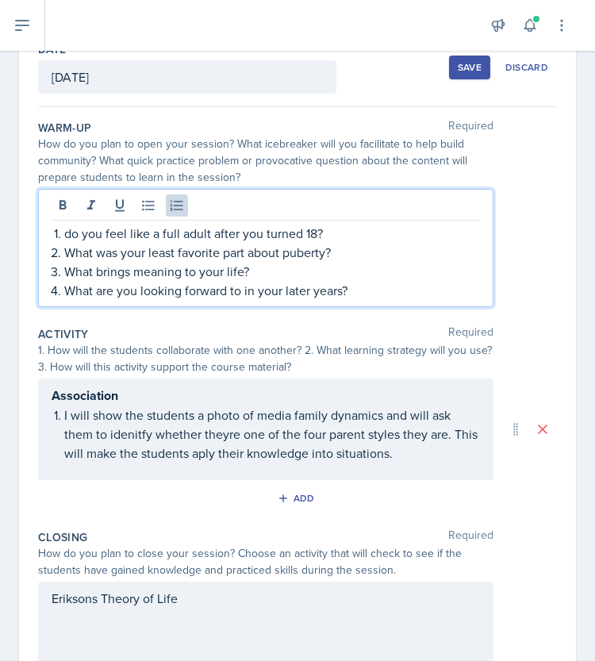
scroll to position [267, 0]
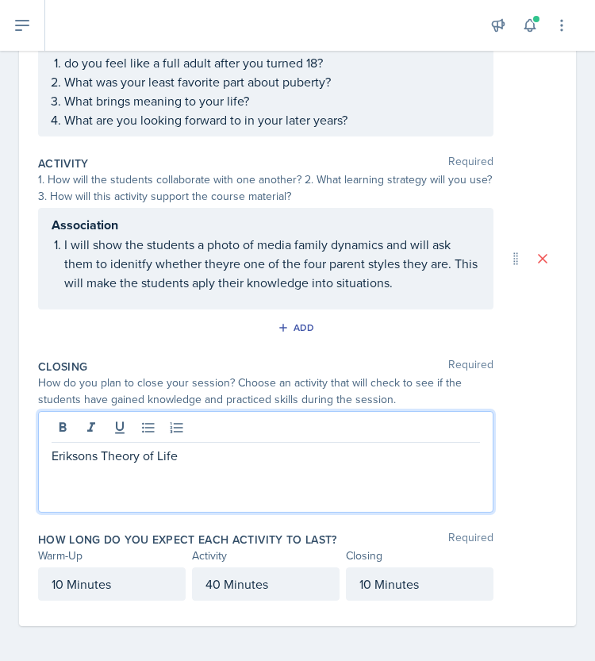
click at [147, 419] on div "Eriksons Theory of Life" at bounding box center [265, 462] width 455 height 102
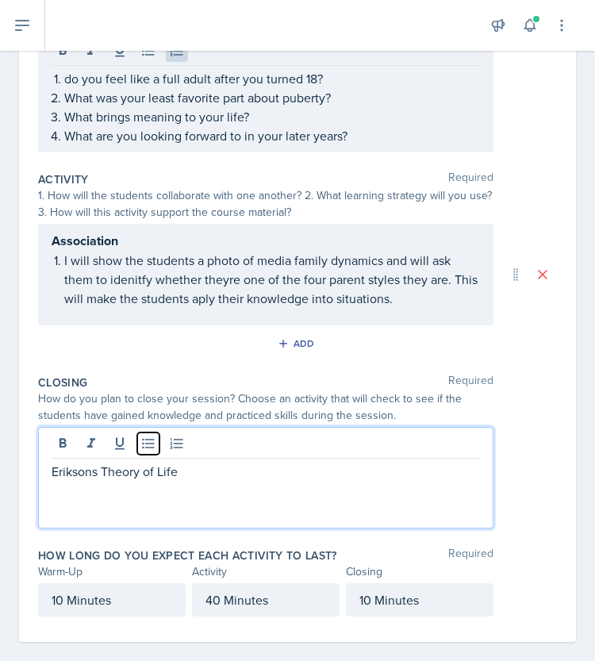
click at [147, 436] on icon at bounding box center [148, 444] width 16 height 16
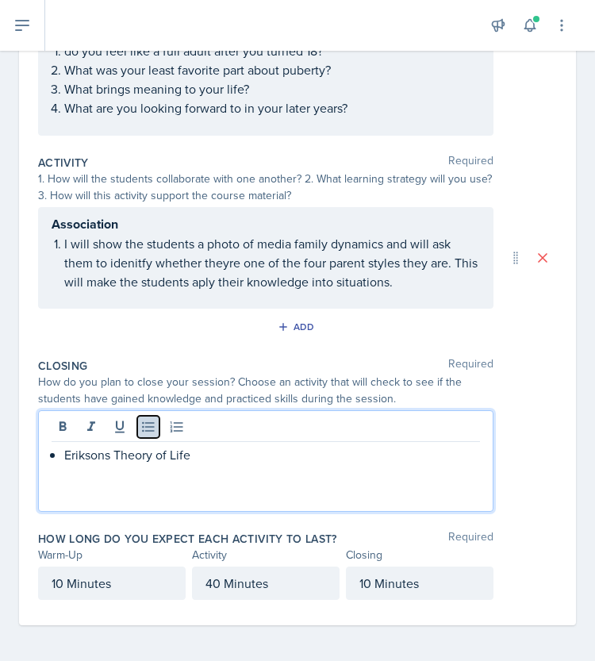
click at [147, 419] on icon at bounding box center [148, 427] width 16 height 16
click at [148, 441] on div "Eriksons Theory of Life" at bounding box center [265, 461] width 455 height 102
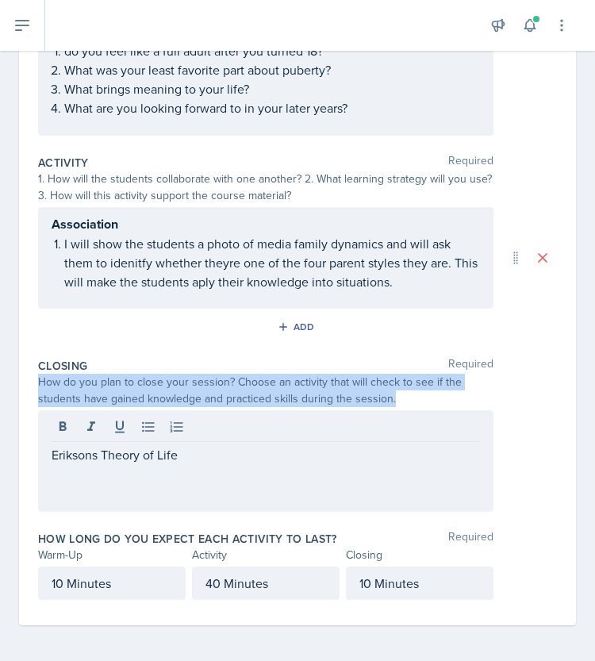
click at [148, 441] on div "Eriksons Theory of Life" at bounding box center [265, 461] width 455 height 102
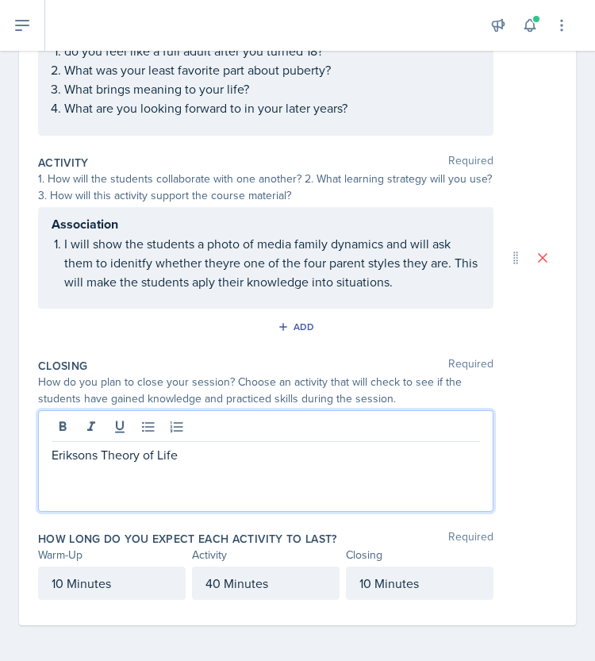
click at [129, 464] on div "Eriksons Theory of Life" at bounding box center [265, 461] width 455 height 102
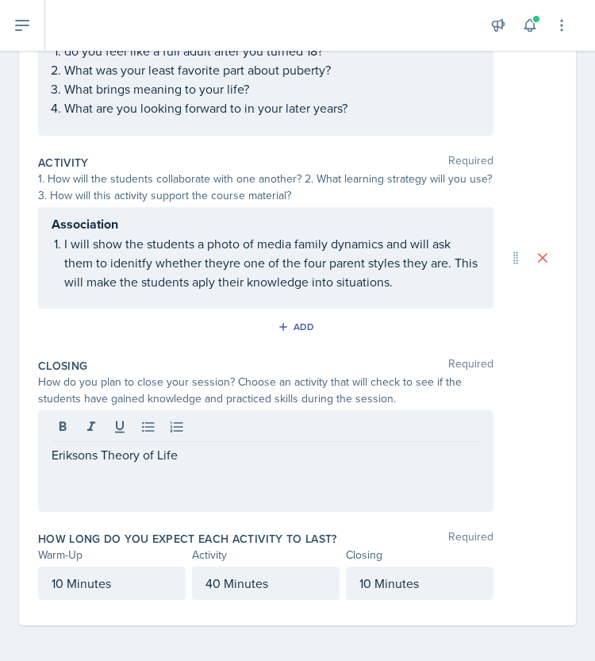
click at [129, 464] on div "Eriksons Theory of Life" at bounding box center [265, 461] width 455 height 102
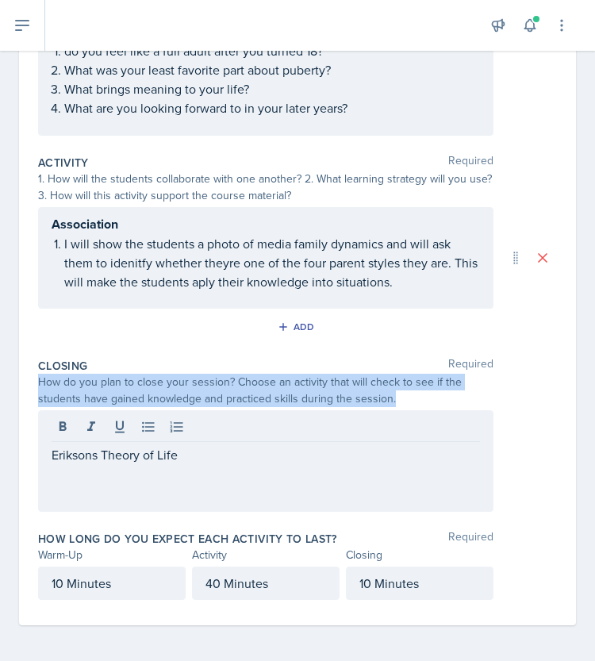
click at [129, 464] on div "Eriksons Theory of Life" at bounding box center [265, 461] width 455 height 102
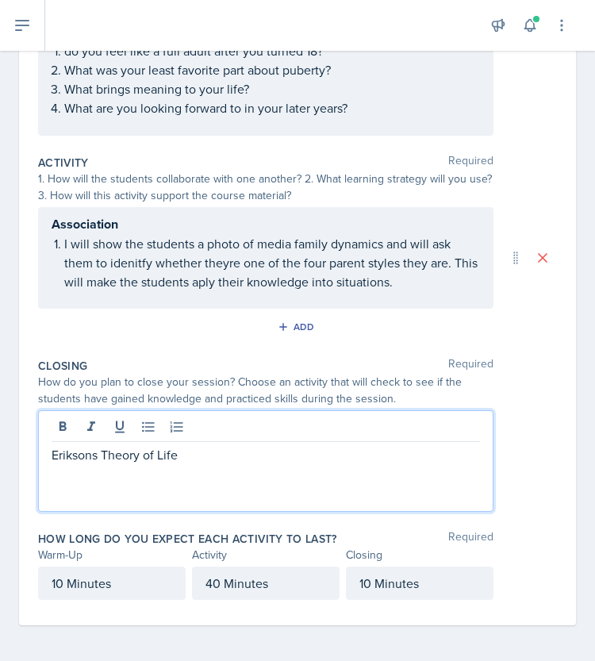
click at [101, 450] on p "Eriksons Theory of Life" at bounding box center [266, 454] width 428 height 19
click at [94, 466] on p "This section of the chapter is very vocaublary heavy." at bounding box center [266, 473] width 428 height 19
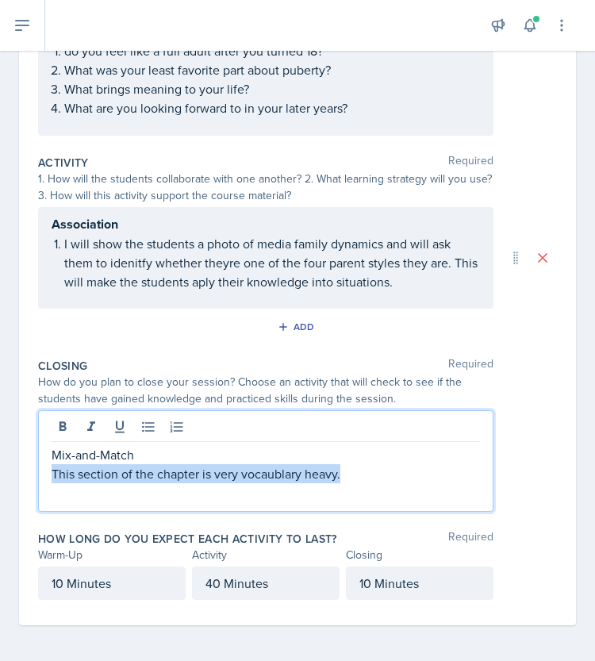
click at [94, 466] on p "This section of the chapter is very vocaublary heavy." at bounding box center [266, 473] width 428 height 19
click at [345, 470] on p "This section of the chapter is very vocaublary heavy." at bounding box center [266, 473] width 428 height 19
drag, startPoint x: 345, startPoint y: 470, endPoint x: 35, endPoint y: 455, distance: 310.6
click at [35, 455] on div "Date [DATE] [DATE] 31 1 2 3 4 5 6 7 8 9 10 11 12 13 14 15 16 17 18 19 20 21 22 …" at bounding box center [297, 249] width 557 height 751
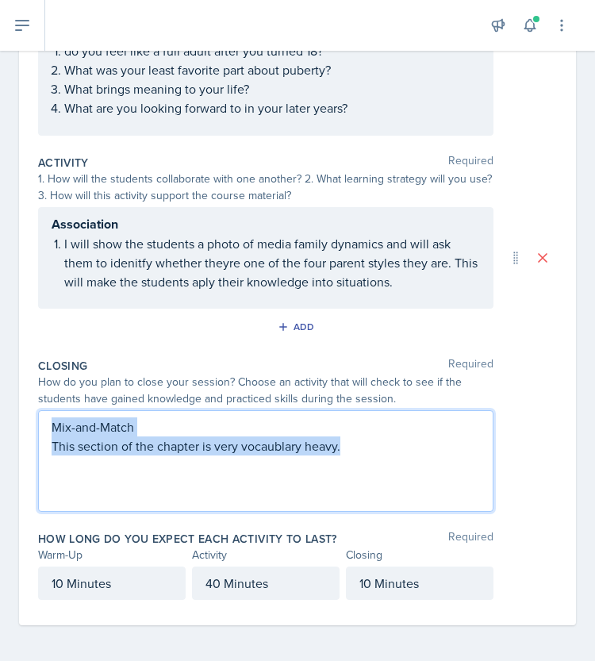
scroll to position [224, 0]
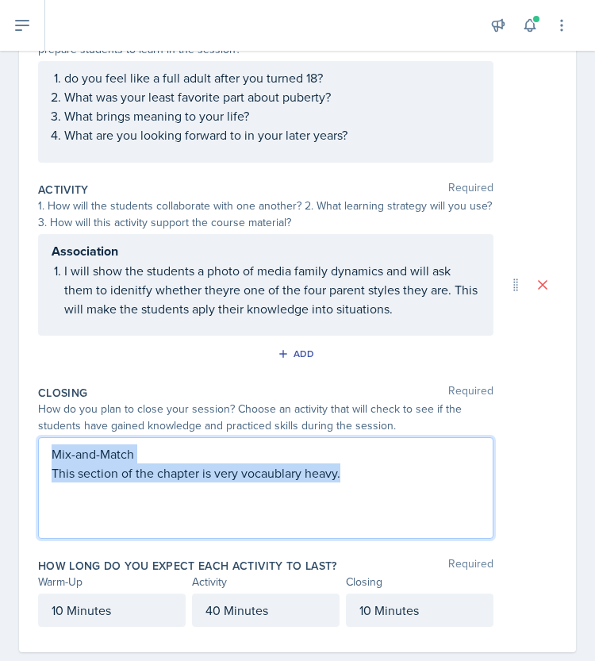
copy div "Mix-and-Match This section of the chapter is very vocaublary heavy."
click at [312, 349] on button "Add" at bounding box center [298, 354] width 52 height 24
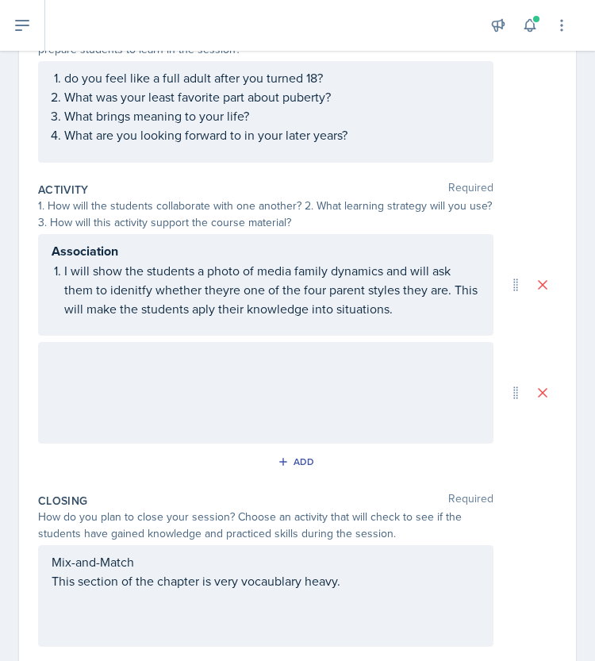
click at [205, 382] on div at bounding box center [265, 393] width 455 height 102
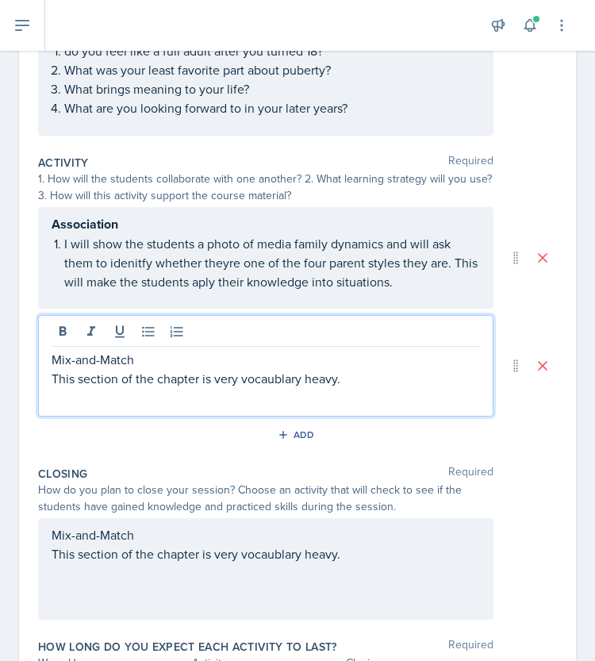
click at [143, 438] on div "Add" at bounding box center [297, 438] width 519 height 30
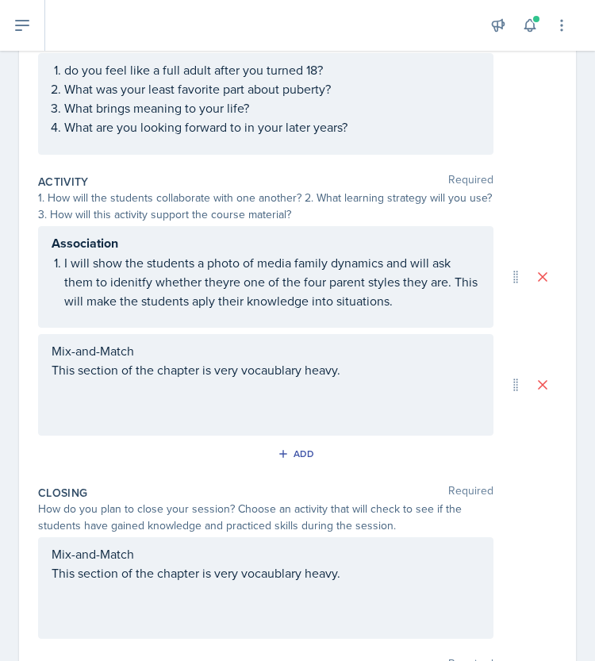
scroll to position [238, 0]
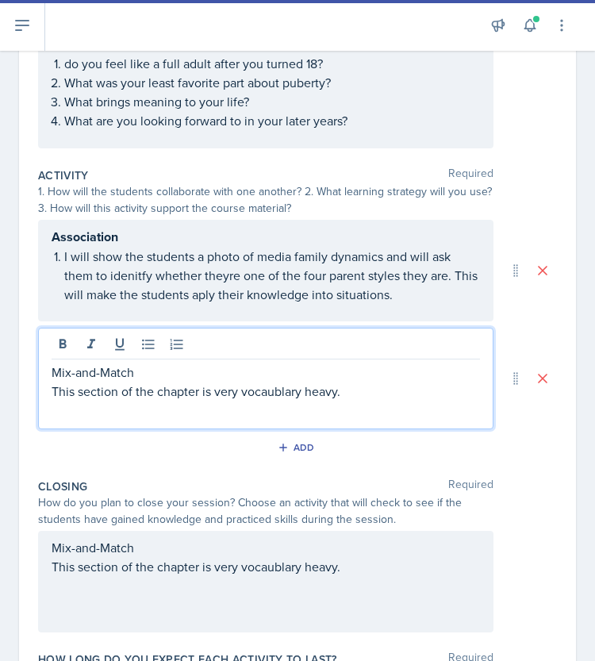
click at [273, 370] on div "Mix-and-Match This section of the chapter is very vocaublary heavy." at bounding box center [266, 391] width 428 height 57
click at [273, 370] on p "Mix-and-Match" at bounding box center [266, 372] width 428 height 19
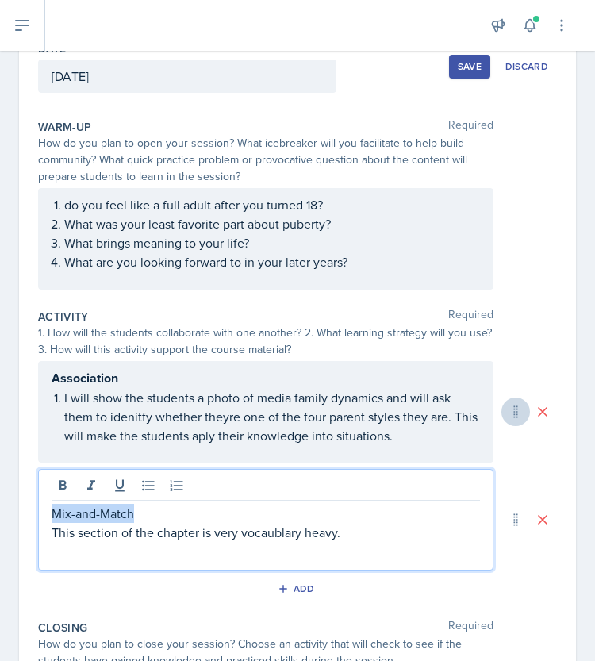
scroll to position [84, 0]
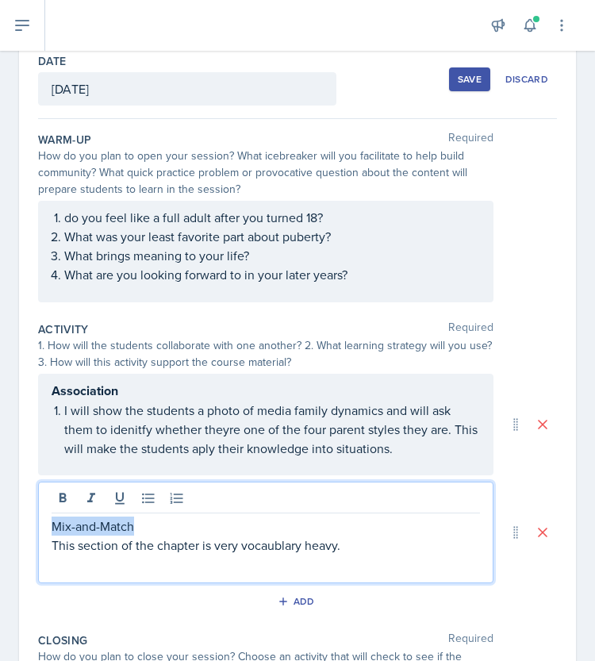
click at [373, 275] on p "What are you looking forward to in your later years?" at bounding box center [272, 274] width 416 height 19
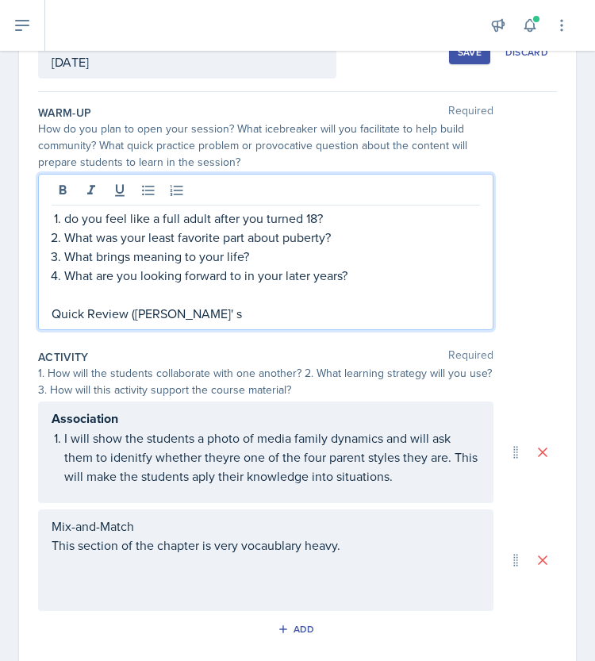
click at [178, 309] on p "Quick Review ([PERSON_NAME]' s" at bounding box center [266, 313] width 428 height 19
click at [279, 309] on p "Quick Review ([PERSON_NAME] Theory of" at bounding box center [266, 313] width 428 height 19
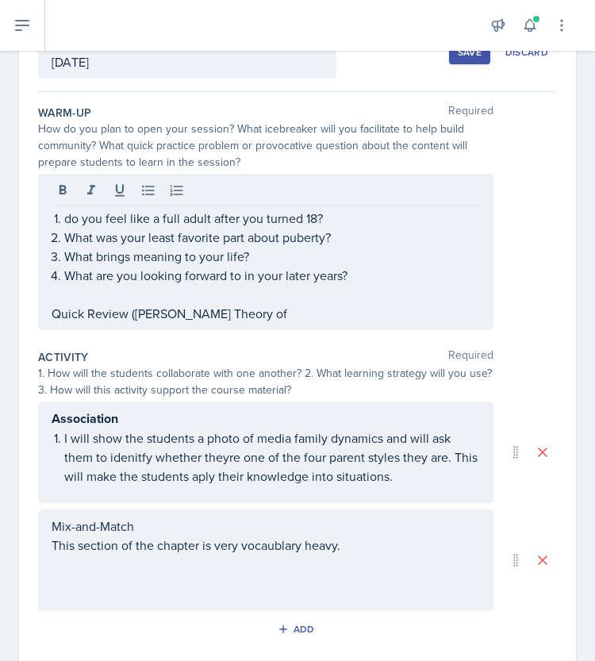
click at [278, 309] on p "Quick Review ([PERSON_NAME] Theory of" at bounding box center [266, 313] width 428 height 19
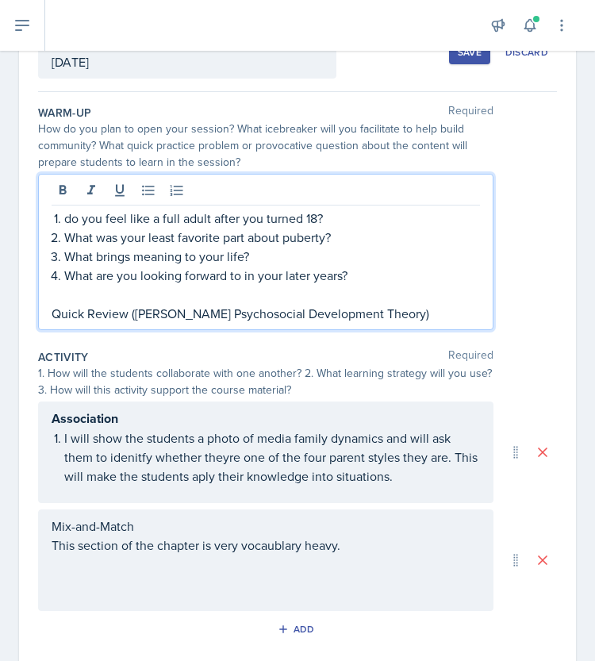
click at [374, 337] on div "Warm-Up Required How do you plan to open your session? What icebreaker will you…" at bounding box center [297, 220] width 519 height 244
click at [209, 286] on div "do you feel like a full adult after you turned 18? What was your least favorite…" at bounding box center [266, 266] width 428 height 114
click at [206, 317] on p "Quick Review ([PERSON_NAME] Psychosocial Development Theory)" at bounding box center [266, 313] width 428 height 19
click at [301, 344] on div "Activity Required 1. How will the students collaborate with one another? 2. Wha…" at bounding box center [297, 498] width 519 height 311
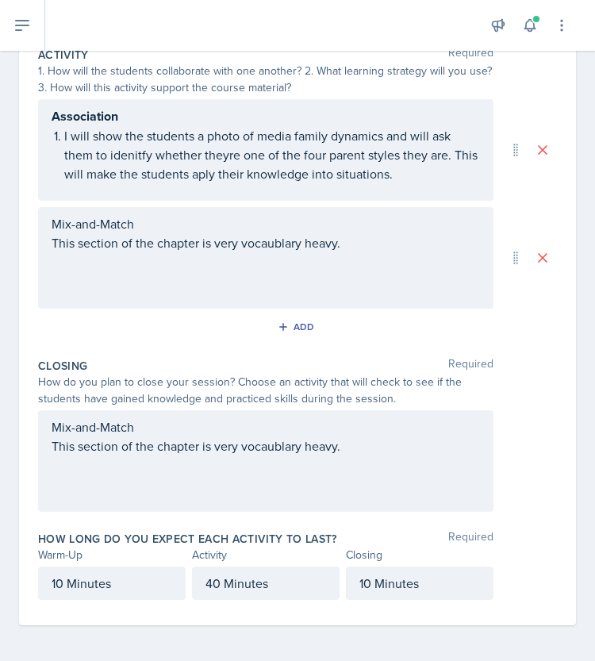
scroll to position [0, 0]
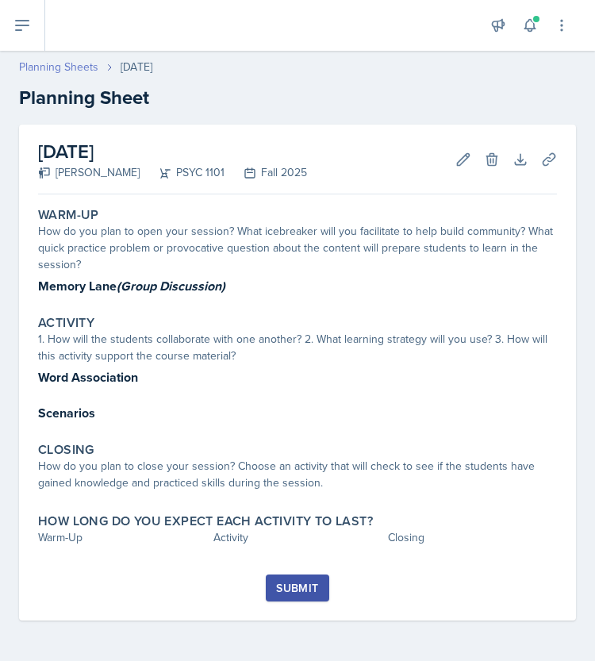
click at [70, 70] on link "Planning Sheets" at bounding box center [58, 67] width 79 height 17
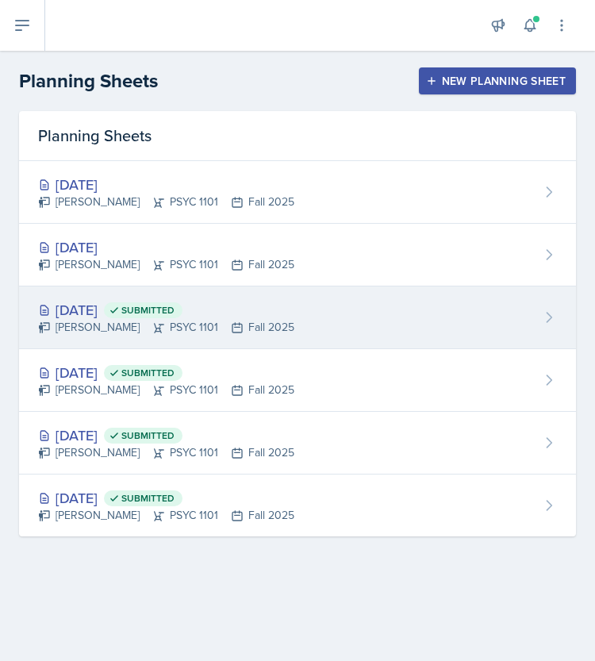
click at [136, 299] on div "[DATE] Submitted" at bounding box center [166, 309] width 256 height 21
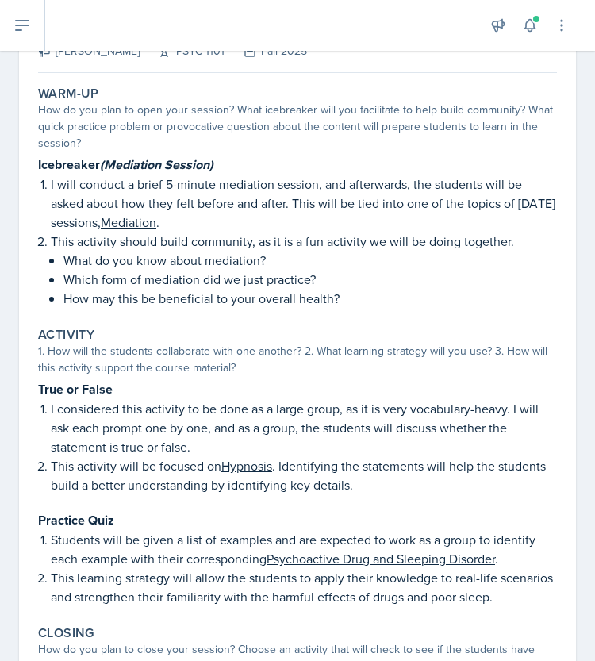
scroll to position [125, 0]
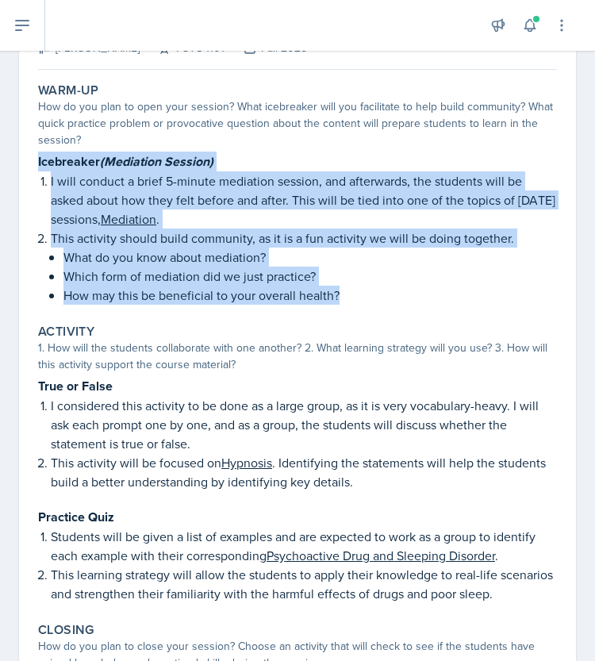
drag, startPoint x: 336, startPoint y: 294, endPoint x: 38, endPoint y: 166, distance: 324.5
click at [38, 166] on div "Icebreaker (Mediation Session) I will conduct a brief 5-minute mediation sessio…" at bounding box center [297, 228] width 519 height 153
copy div "Icebreaker (Mediation Session) I will conduct a brief 5-minute mediation sessio…"
click at [159, 207] on p "I will conduct a brief 5-minute mediation session, and afterwards, the students…" at bounding box center [304, 199] width 506 height 57
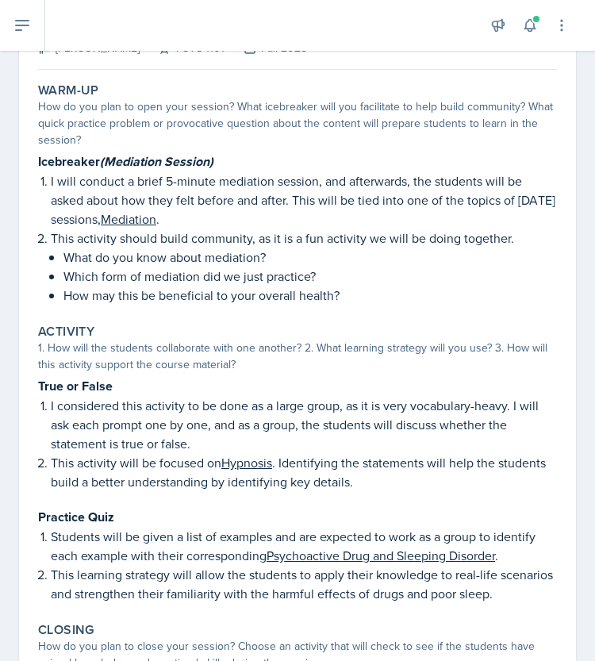
scroll to position [0, 0]
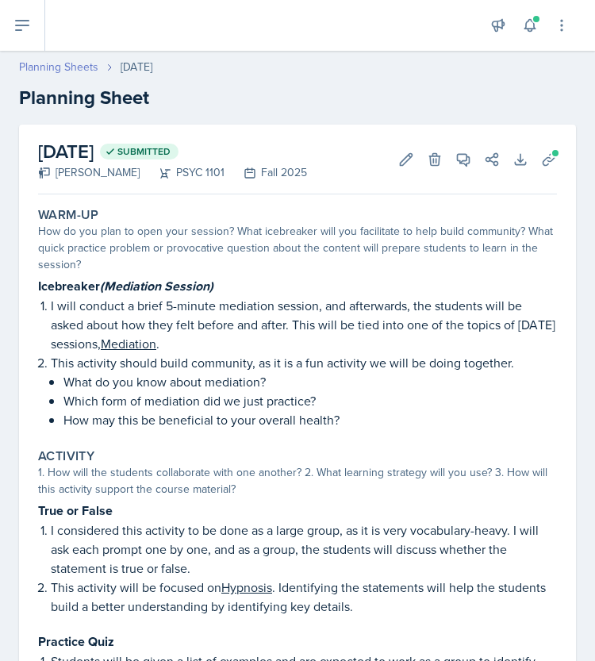
click at [71, 61] on link "Planning Sheets" at bounding box center [58, 67] width 79 height 17
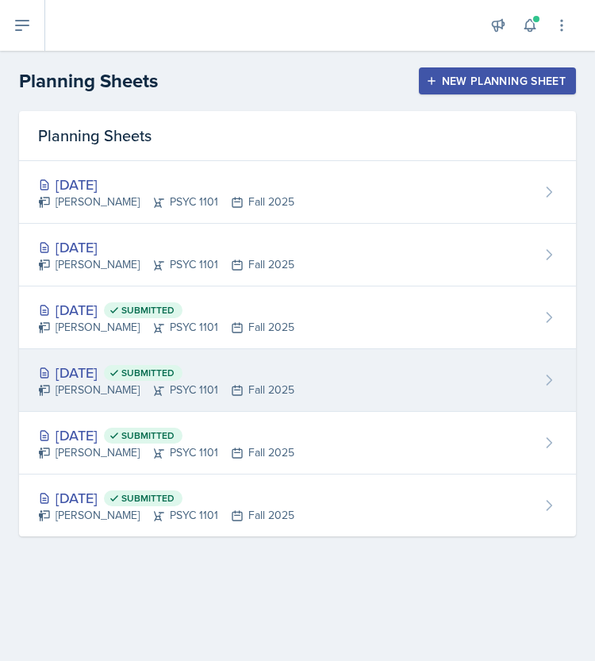
click at [119, 380] on div "Sep 2nd, 2025 Submitted" at bounding box center [166, 372] width 256 height 21
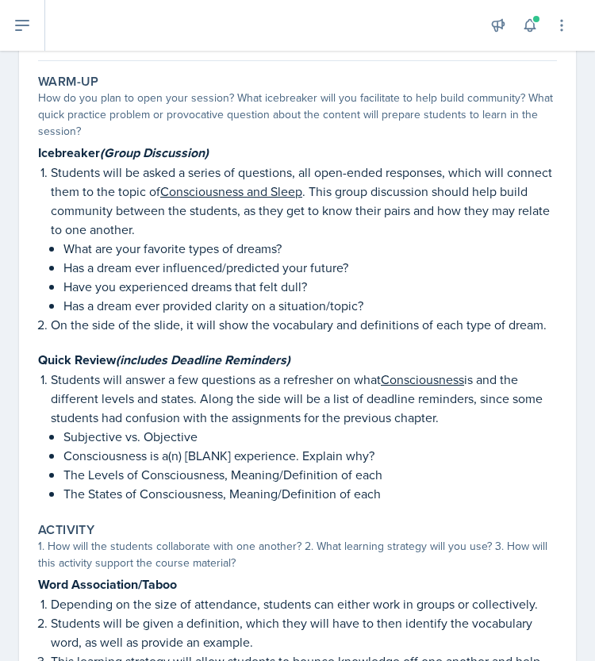
scroll to position [132, 0]
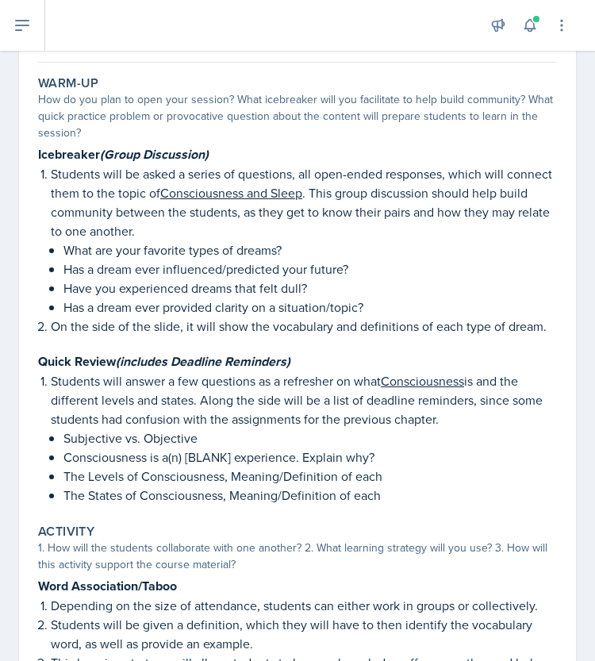
click at [278, 411] on p "Students will answer a few questions as a refresher on what Consciousness is an…" at bounding box center [304, 399] width 506 height 57
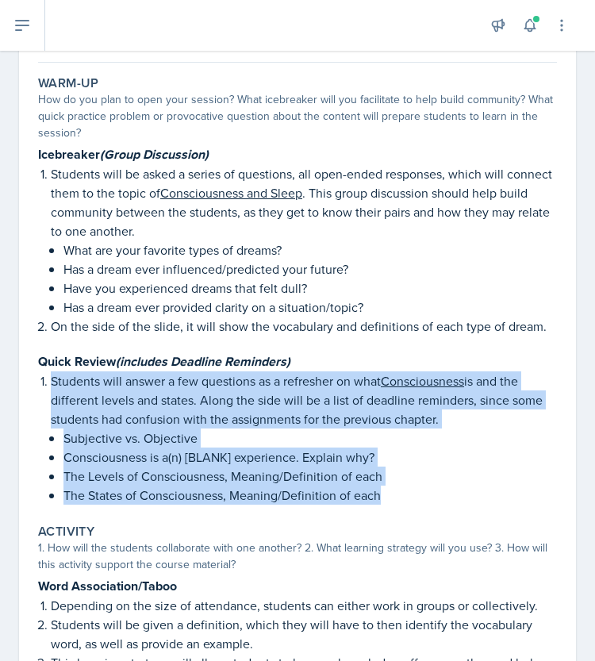
drag, startPoint x: 53, startPoint y: 377, endPoint x: 394, endPoint y: 488, distance: 358.0
click at [394, 488] on li "Students will answer a few questions as a refresher on what Consciousness is an…" at bounding box center [304, 437] width 506 height 133
copy li "Students will answer a few questions as a refresher on what Consciousness is an…"
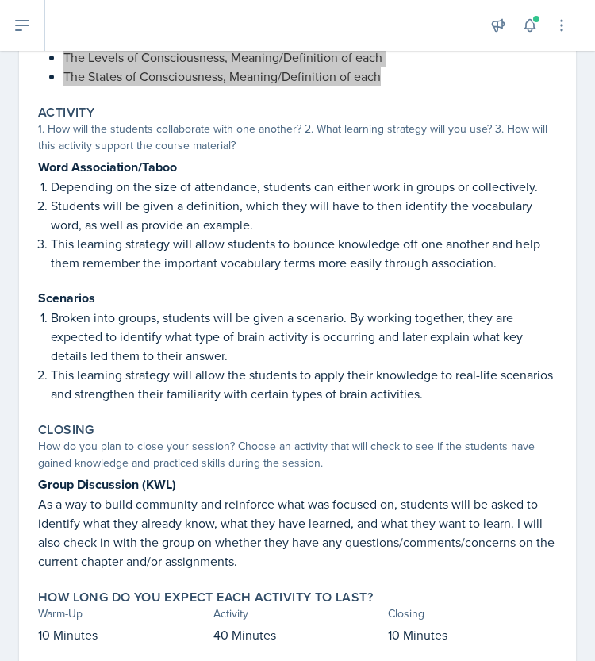
scroll to position [555, 0]
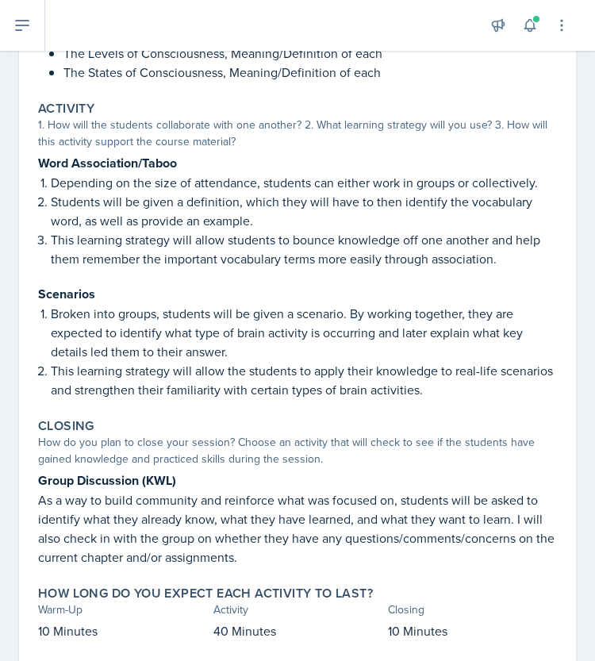
click at [266, 501] on p "As a way to build community and reinforce what was focused on, students will be…" at bounding box center [297, 528] width 519 height 76
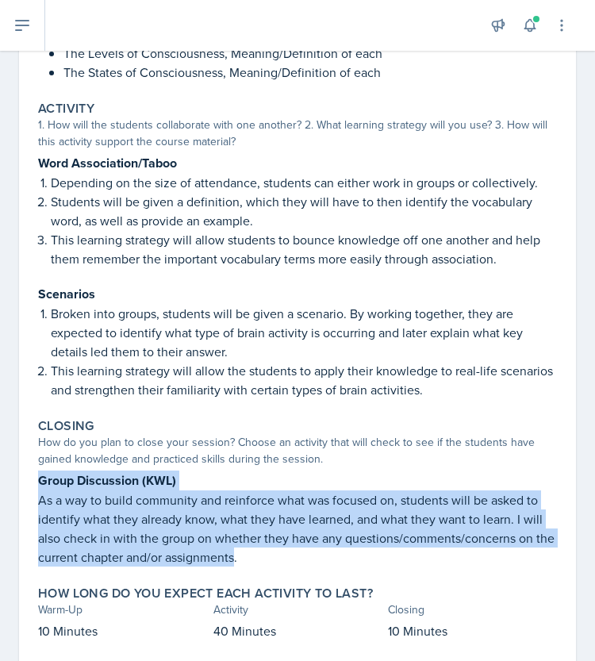
drag, startPoint x: 257, startPoint y: 557, endPoint x: 41, endPoint y: 483, distance: 228.1
click at [41, 483] on div "Group Discussion (KWL) As a way to build community and reinforce what was focus…" at bounding box center [297, 518] width 519 height 96
copy div "Group Discussion (KWL) As a way to build community and reinforce what was focus…"
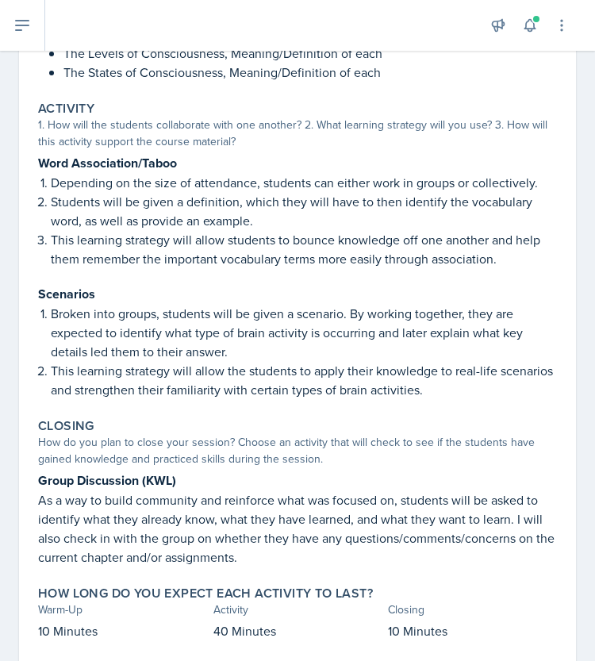
click at [255, 340] on p "Broken into groups, students will be given a scenario. By working together, the…" at bounding box center [304, 332] width 506 height 57
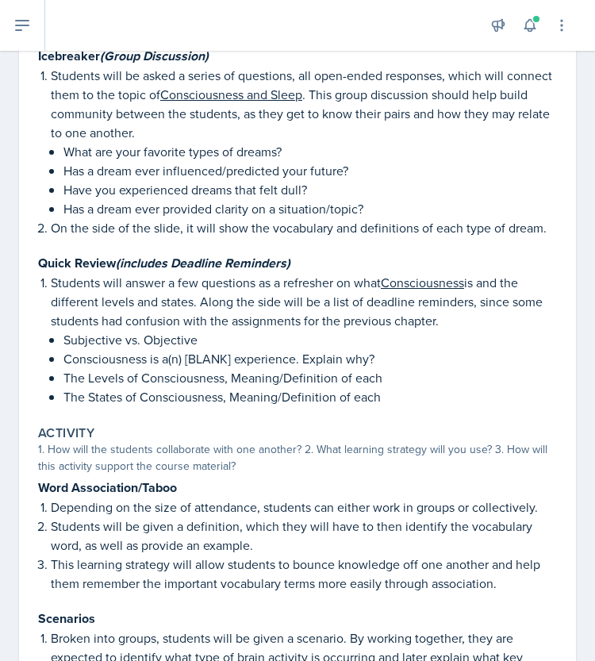
scroll to position [0, 0]
